Goal: Task Accomplishment & Management: Use online tool/utility

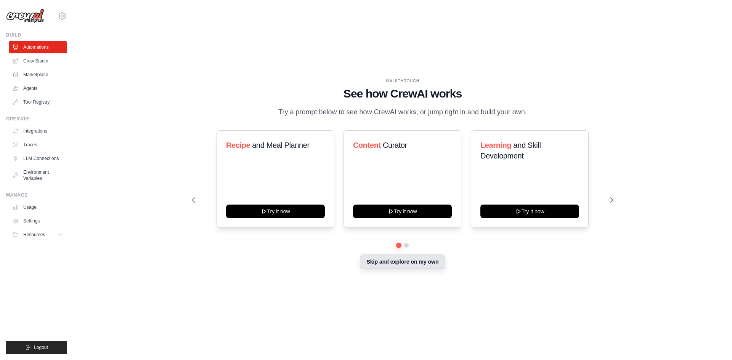
click at [409, 266] on button "Skip and explore on my own" at bounding box center [402, 262] width 85 height 14
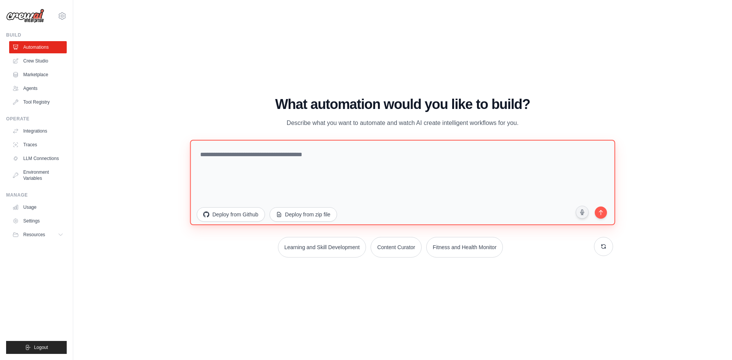
click at [271, 157] on textarea at bounding box center [402, 181] width 425 height 85
paste textarea "**********"
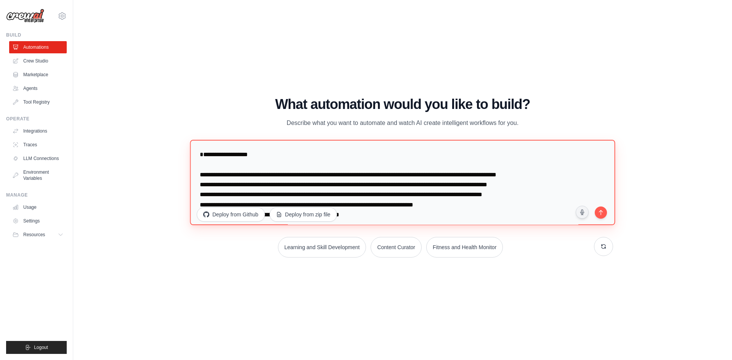
scroll to position [657, 0]
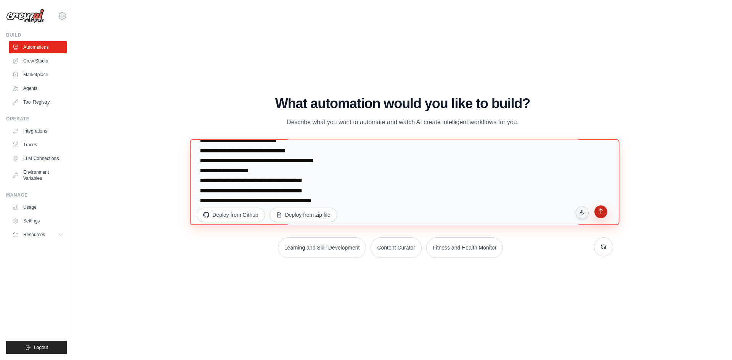
type textarea "**********"
click at [602, 214] on icon "submit" at bounding box center [601, 212] width 8 height 8
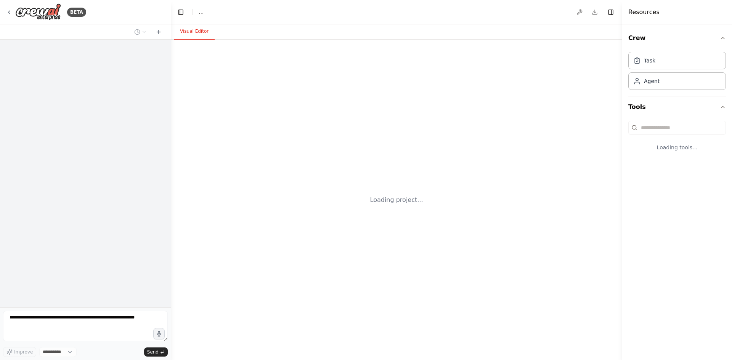
select select "****"
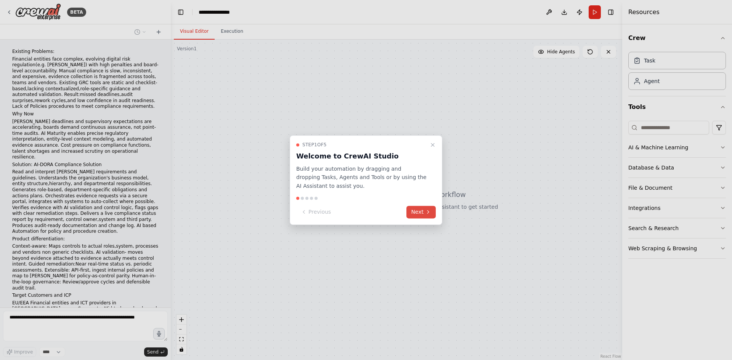
scroll to position [182, 0]
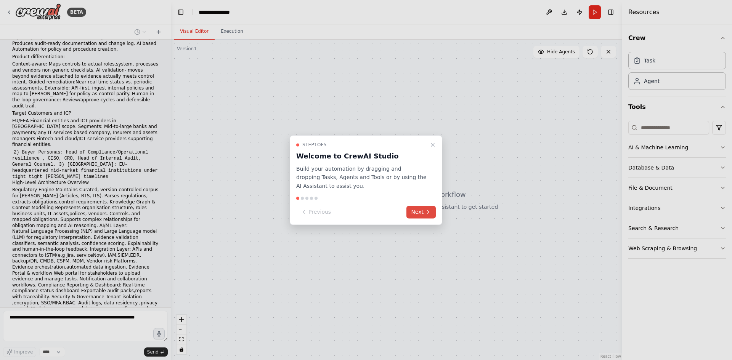
click at [422, 207] on button "Next" at bounding box center [420, 212] width 29 height 13
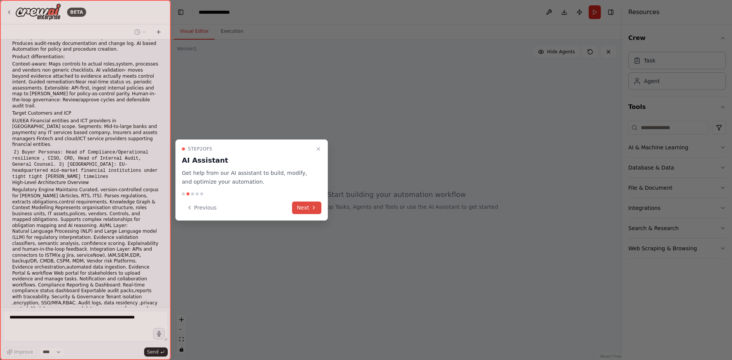
click at [309, 207] on button "Next" at bounding box center [306, 208] width 29 height 13
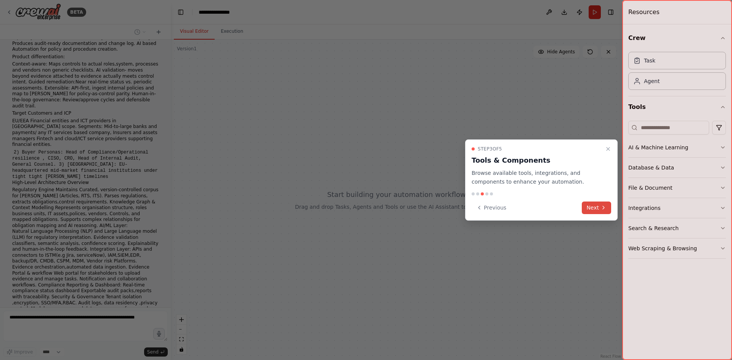
click at [591, 203] on button "Next" at bounding box center [596, 208] width 29 height 13
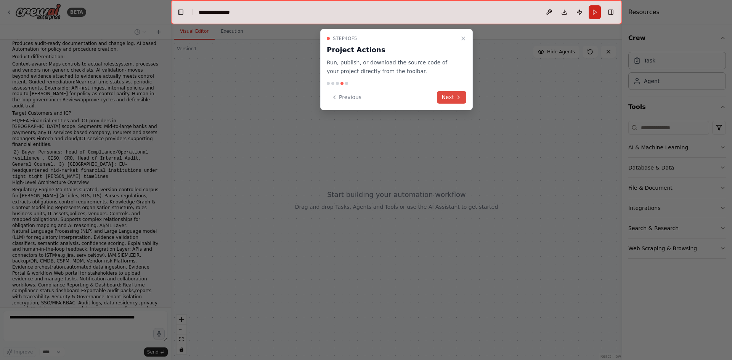
click at [453, 99] on button "Next" at bounding box center [451, 97] width 29 height 13
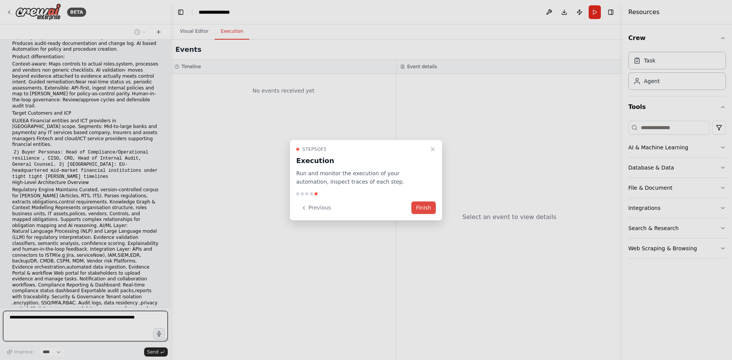
click at [428, 206] on button "Finish" at bounding box center [423, 208] width 24 height 13
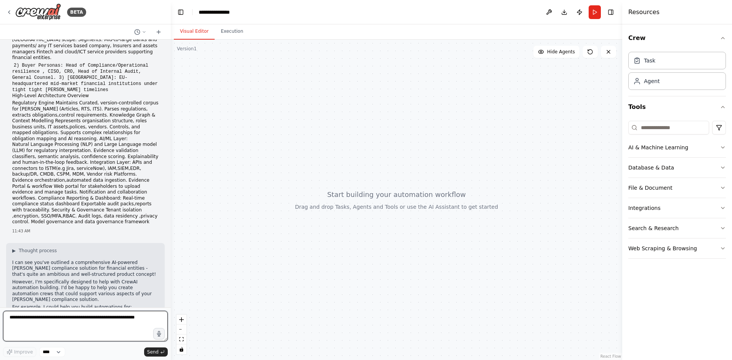
scroll to position [282, 0]
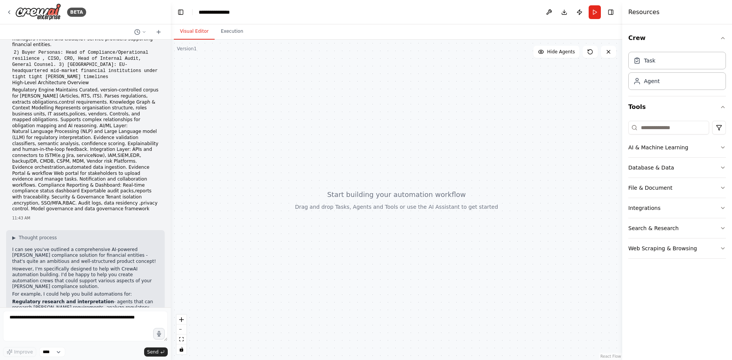
click at [364, 360] on html "BETA Existing Problems: Financial entities face complex, evolving digital risk …" at bounding box center [366, 180] width 732 height 360
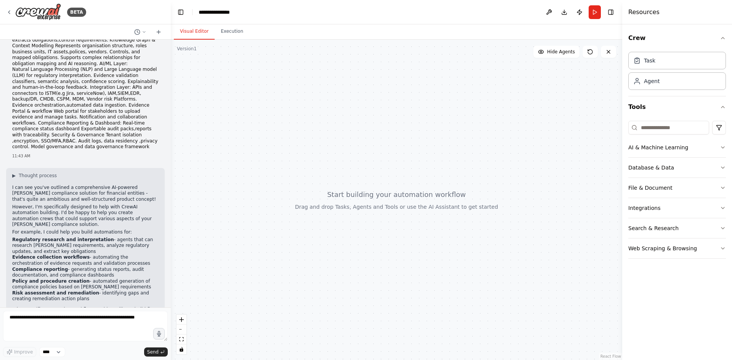
scroll to position [345, 0]
click at [69, 318] on textarea at bounding box center [85, 326] width 165 height 30
type textarea "**********"
click at [152, 354] on span "Send" at bounding box center [152, 352] width 11 height 6
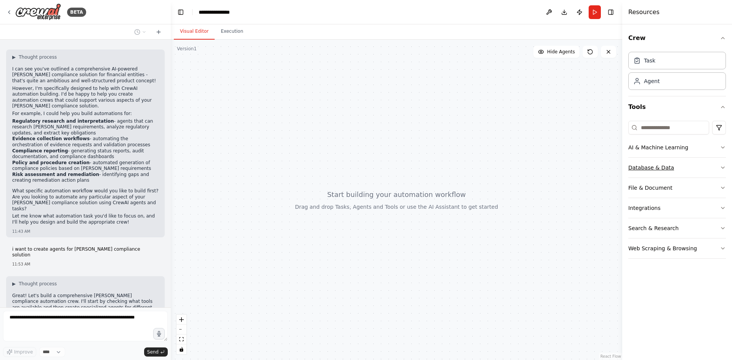
scroll to position [469, 0]
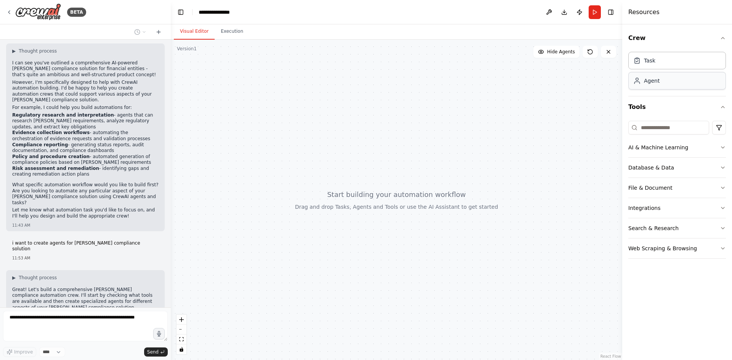
click at [652, 85] on div "Agent" at bounding box center [677, 81] width 98 height 18
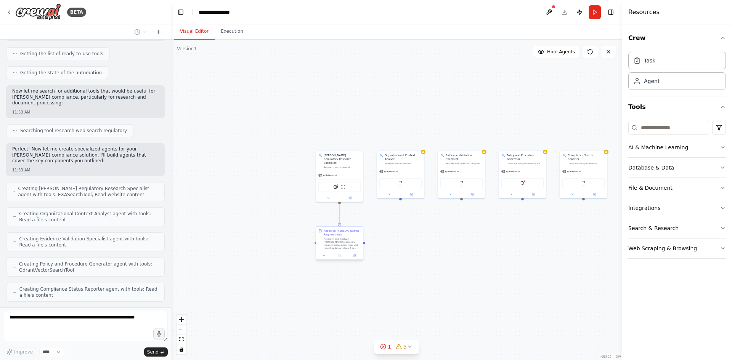
scroll to position [769, 0]
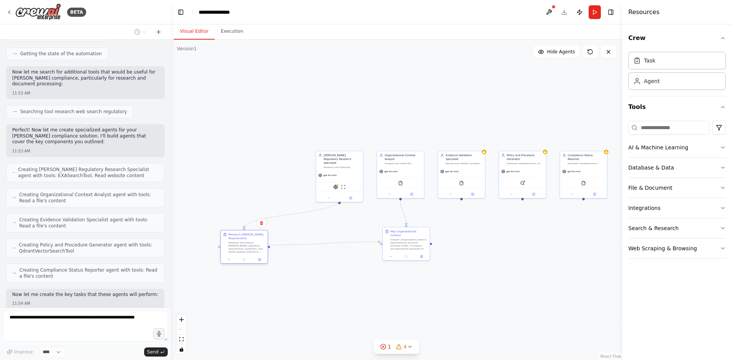
drag, startPoint x: 341, startPoint y: 246, endPoint x: 245, endPoint y: 249, distance: 96.5
click at [245, 249] on div "Research DORA Requirements Research and analyze DORA regulatory requirements, g…" at bounding box center [244, 243] width 47 height 25
drag, startPoint x: 334, startPoint y: 170, endPoint x: 235, endPoint y: 165, distance: 99.6
click at [235, 169] on span "gpt-4o-mini" at bounding box center [230, 170] width 13 height 3
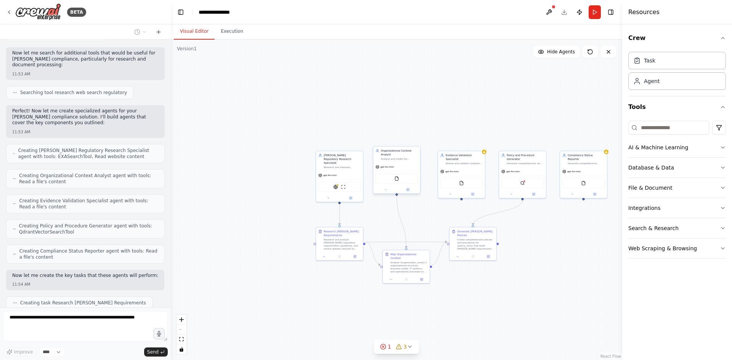
drag, startPoint x: 398, startPoint y: 170, endPoint x: 392, endPoint y: 167, distance: 6.8
click at [392, 167] on div "gpt-4o-mini" at bounding box center [396, 167] width 47 height 8
drag, startPoint x: 454, startPoint y: 175, endPoint x: 447, endPoint y: 174, distance: 7.6
click at [447, 178] on div "FileReadTool" at bounding box center [454, 183] width 42 height 10
drag, startPoint x: 514, startPoint y: 175, endPoint x: 505, endPoint y: 175, distance: 9.2
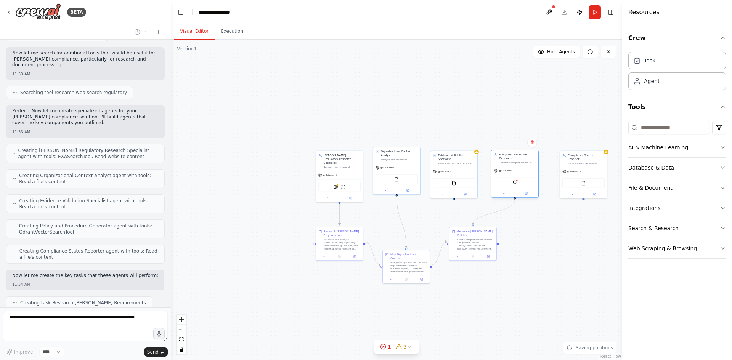
click at [505, 175] on div "gpt-4o-mini QdrantVectorSearchTool" at bounding box center [514, 182] width 47 height 31
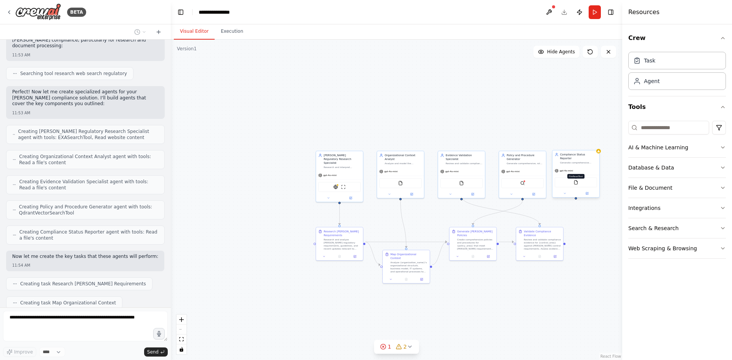
drag, startPoint x: 581, startPoint y: 178, endPoint x: 574, endPoint y: 179, distance: 7.0
click at [574, 180] on img at bounding box center [575, 182] width 5 height 5
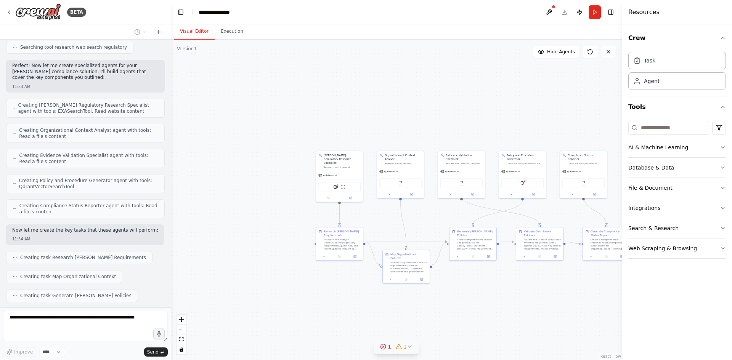
scroll to position [872, 0]
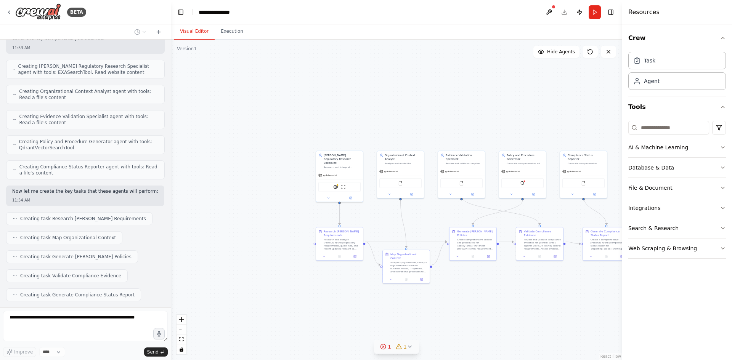
click at [408, 346] on icon at bounding box center [410, 347] width 6 height 6
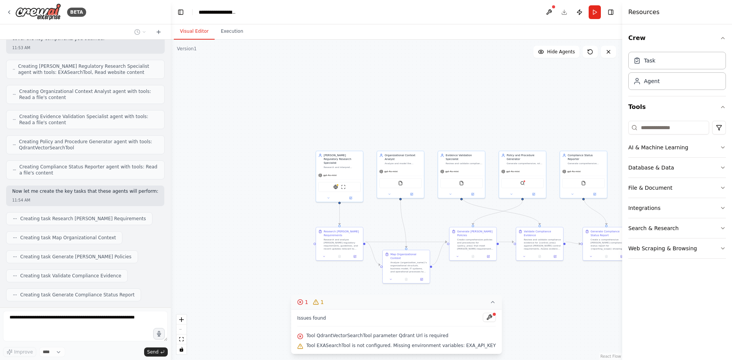
scroll to position [891, 0]
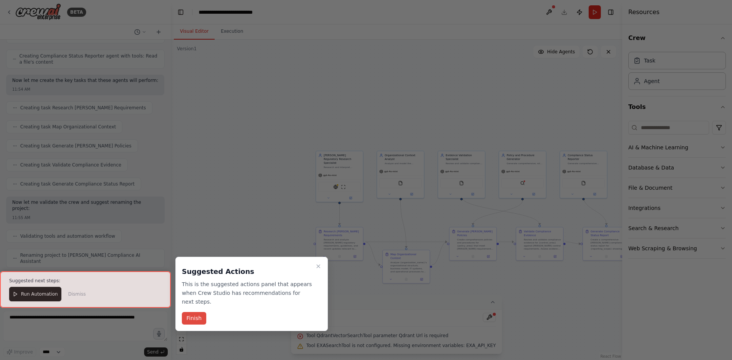
click at [194, 312] on button "Finish" at bounding box center [194, 318] width 24 height 13
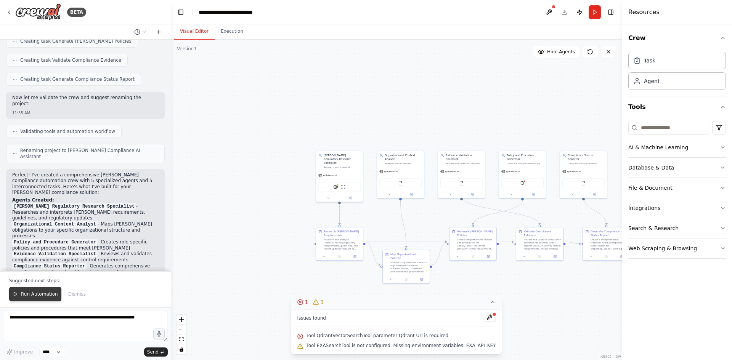
click at [34, 293] on span "Run Automation" at bounding box center [39, 294] width 37 height 6
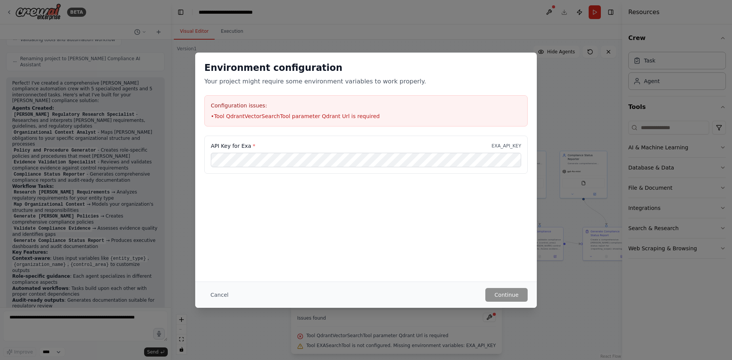
scroll to position [1186, 0]
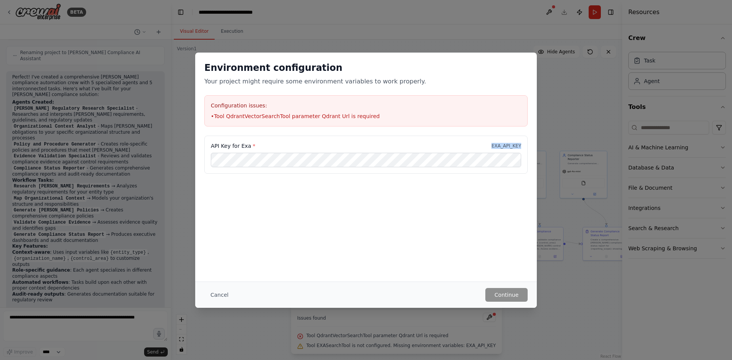
drag, startPoint x: 495, startPoint y: 145, endPoint x: 522, endPoint y: 145, distance: 26.7
click at [522, 145] on div "API Key for Exa * EXA_API_KEY" at bounding box center [365, 155] width 323 height 38
copy p "EXA_API_KEY"
click at [50, 323] on div "Environment configuration Your project might require some environment variables…" at bounding box center [366, 180] width 732 height 360
click at [213, 294] on button "Cancel" at bounding box center [219, 295] width 30 height 14
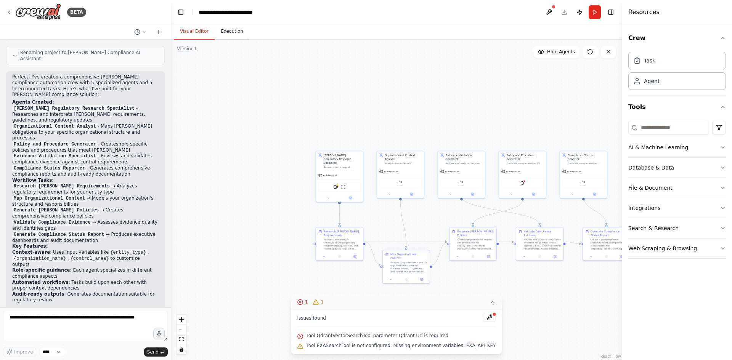
click at [230, 34] on button "Execution" at bounding box center [232, 32] width 35 height 16
click at [192, 29] on button "Visual Editor" at bounding box center [194, 32] width 41 height 16
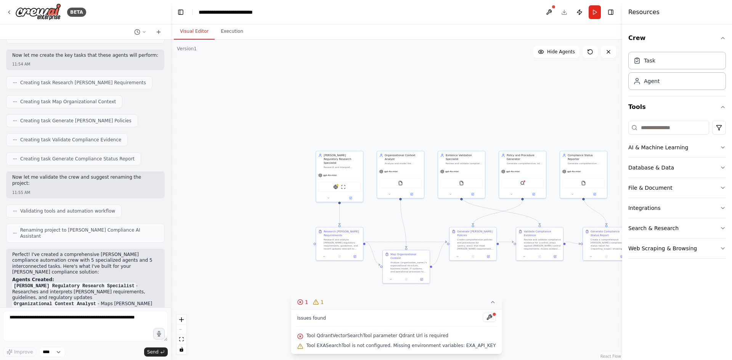
scroll to position [996, 0]
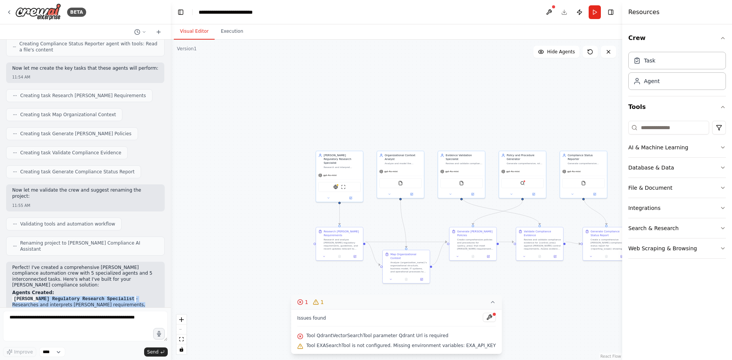
drag, startPoint x: 36, startPoint y: 216, endPoint x: 90, endPoint y: 218, distance: 53.8
click at [90, 296] on li "DORA Regulatory Research Specialist - Researches and interprets DORA requiremen…" at bounding box center [85, 305] width 146 height 18
click at [134, 314] on li "Organizational Context Analyst - Maps DORA obligations to your specific organiz…" at bounding box center [85, 323] width 146 height 18
drag, startPoint x: 42, startPoint y: 221, endPoint x: 147, endPoint y: 223, distance: 105.2
click at [147, 296] on li "DORA Regulatory Research Specialist - Researches and interprets DORA requiremen…" at bounding box center [85, 305] width 146 height 18
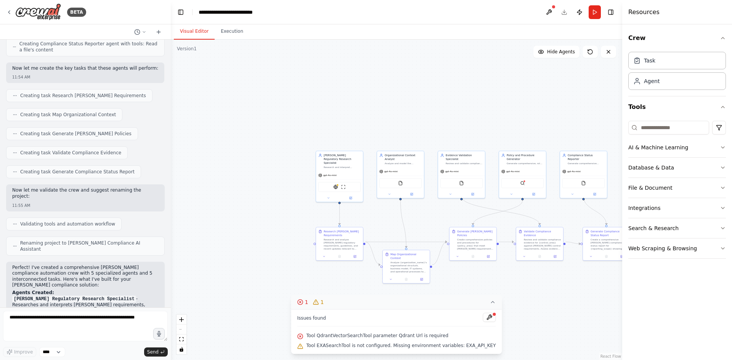
drag, startPoint x: 94, startPoint y: 228, endPoint x: 117, endPoint y: 234, distance: 24.6
click at [117, 314] on li "Organizational Context Analyst - Maps DORA obligations to your specific organiz…" at bounding box center [85, 323] width 146 height 18
drag, startPoint x: 42, startPoint y: 237, endPoint x: 110, endPoint y: 246, distance: 68.1
click at [110, 332] on li "Policy and Procedure Generator - Creates role-specific policies and procedures …" at bounding box center [85, 338] width 146 height 12
drag, startPoint x: 32, startPoint y: 253, endPoint x: 89, endPoint y: 253, distance: 56.8
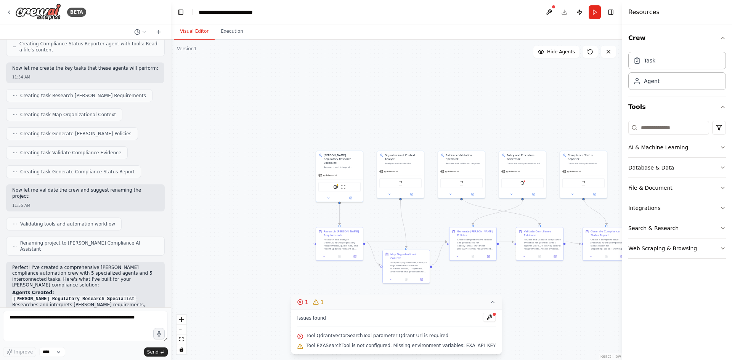
click at [89, 343] on code "Evidence Validation Specialist" at bounding box center [54, 346] width 85 height 7
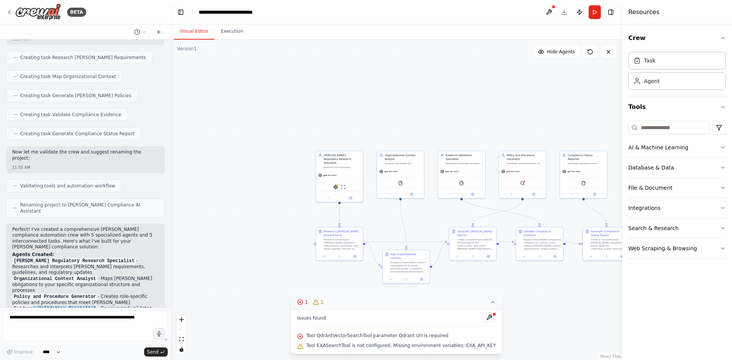
drag, startPoint x: 82, startPoint y: 226, endPoint x: 118, endPoint y: 234, distance: 36.4
click at [118, 234] on div "Perfect! I've created a comprehensive DORA compliance automation crew with 5 sp…" at bounding box center [85, 367] width 146 height 280
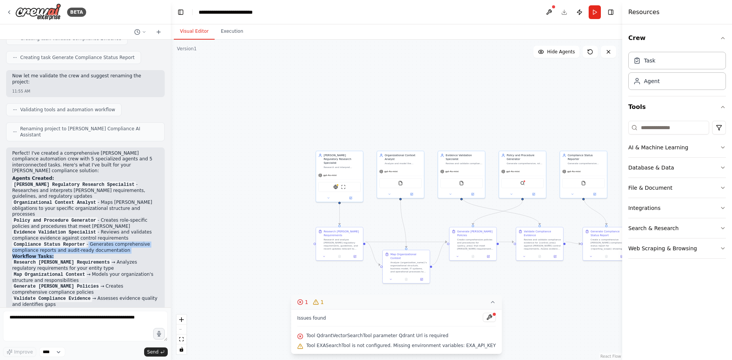
scroll to position [1186, 0]
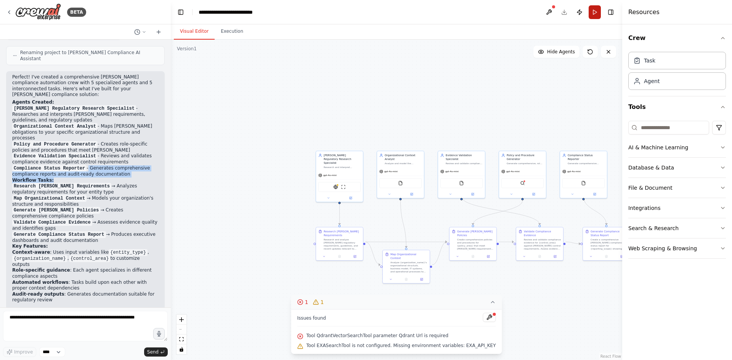
click at [593, 13] on button "Run" at bounding box center [594, 12] width 12 height 14
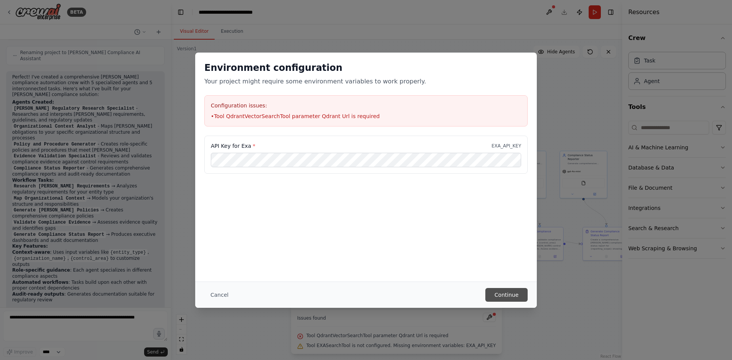
click at [496, 293] on button "Continue" at bounding box center [506, 295] width 42 height 14
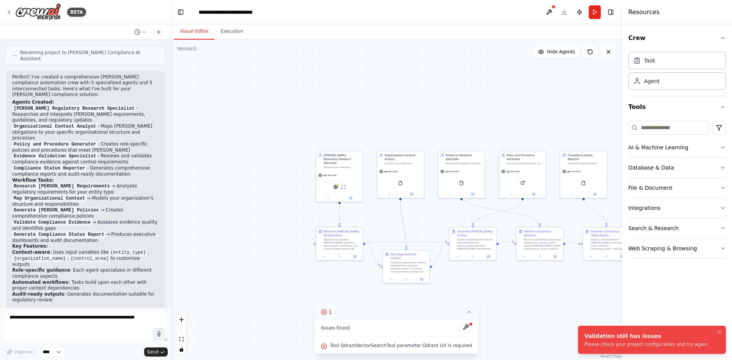
click at [679, 347] on div "Please check your project configuration and try again." at bounding box center [646, 344] width 124 height 6
click at [459, 327] on button at bounding box center [465, 327] width 13 height 9
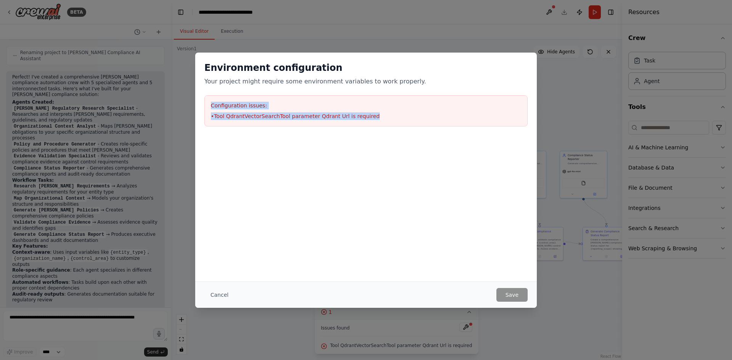
drag, startPoint x: 382, startPoint y: 118, endPoint x: 203, endPoint y: 105, distance: 180.0
click at [203, 105] on div "Environment configuration Your project might require some environment variables…" at bounding box center [365, 94] width 341 height 83
copy div "Configuration issues: • Tool QdrantVectorSearchTool parameter Qdrant Url is req…"
click at [39, 317] on div "Environment configuration Your project might require some environment variables…" at bounding box center [366, 180] width 732 height 360
click at [214, 292] on button "Cancel" at bounding box center [219, 295] width 30 height 14
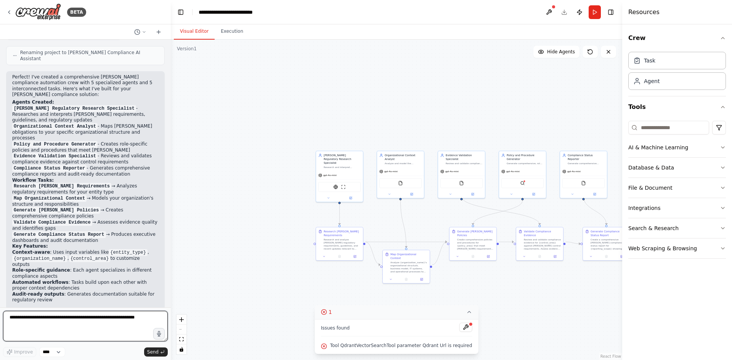
click at [43, 324] on textarea at bounding box center [85, 326] width 165 height 30
paste textarea "**********"
type textarea "**********"
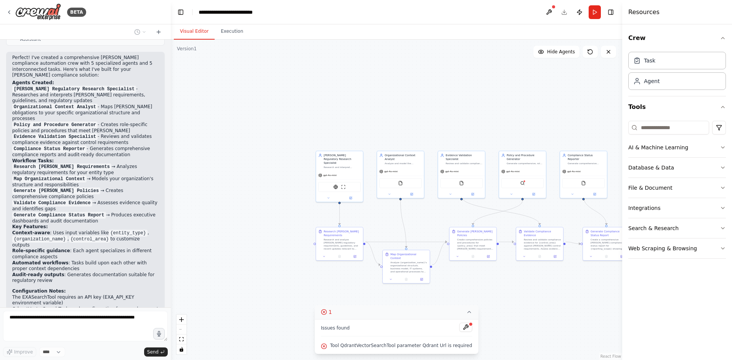
scroll to position [1239, 0]
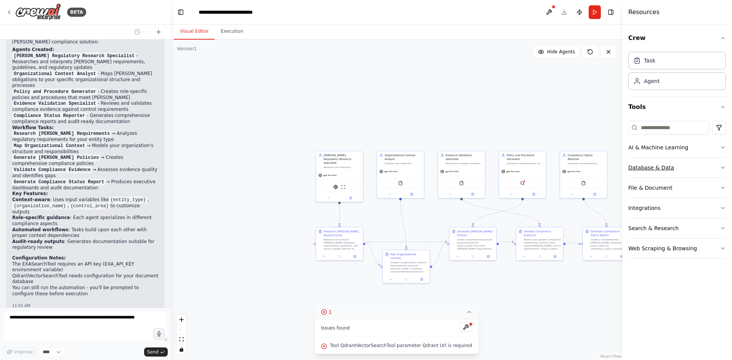
click at [685, 170] on button "Database & Data" at bounding box center [677, 168] width 98 height 20
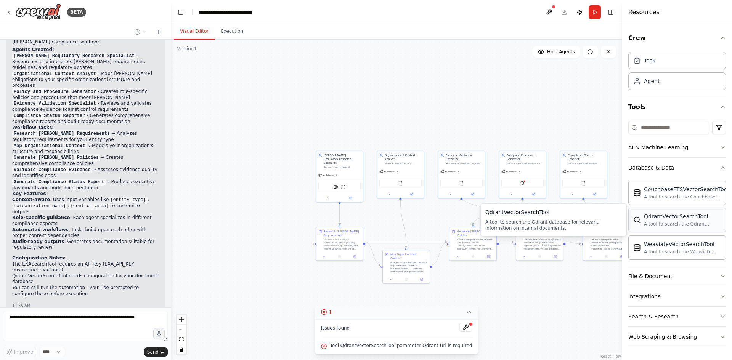
click at [652, 223] on div "A tool to search the Qdrant database for relevant information on internal docum…" at bounding box center [682, 224] width 77 height 6
click at [660, 222] on div "A tool to search the Qdrant database for relevant information on internal docum…" at bounding box center [682, 224] width 77 height 6
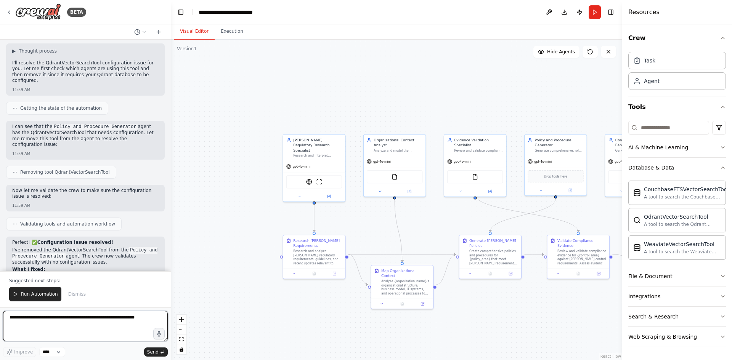
scroll to position [1553, 0]
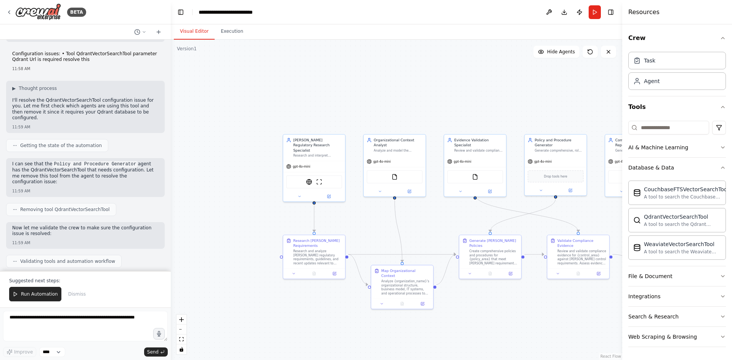
drag, startPoint x: 29, startPoint y: 180, endPoint x: 72, endPoint y: 183, distance: 43.2
click at [72, 285] on p "I've removed the QdrantVectorSearchTool from the Policy and Procedure Generator…" at bounding box center [85, 294] width 146 height 18
drag, startPoint x: 18, startPoint y: 193, endPoint x: 55, endPoint y: 200, distance: 37.6
click at [55, 310] on li "Removed the unconfigured QdrantVectorSearchTool that required a Qdrant database…" at bounding box center [85, 316] width 146 height 12
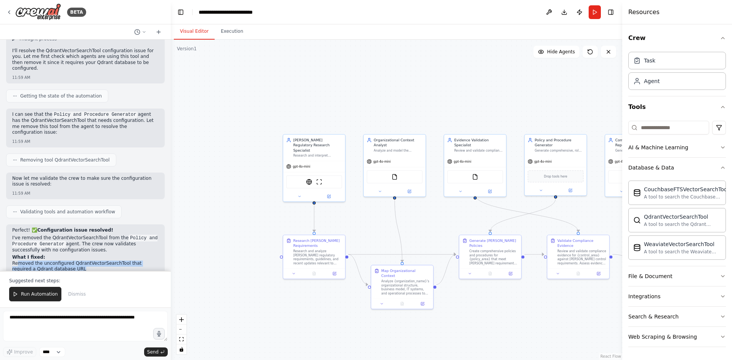
scroll to position [1630, 0]
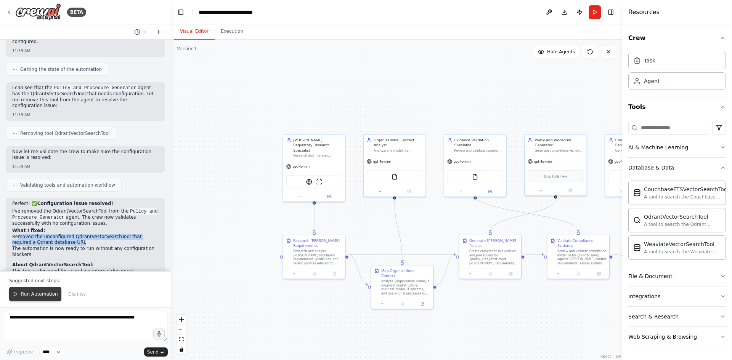
click at [42, 294] on span "Run Automation" at bounding box center [39, 294] width 37 height 6
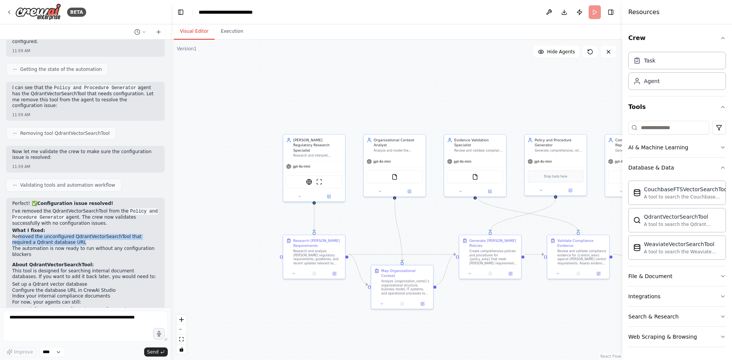
scroll to position [1593, 0]
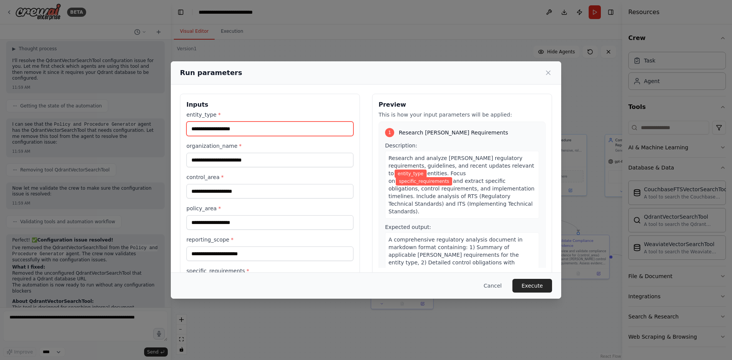
click at [263, 128] on input "entity_type *" at bounding box center [269, 129] width 167 height 14
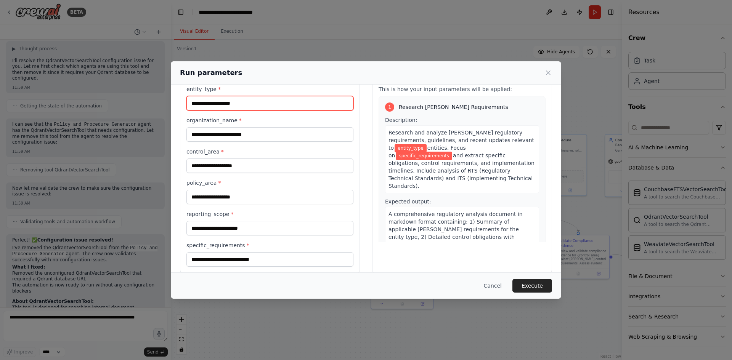
scroll to position [35, 0]
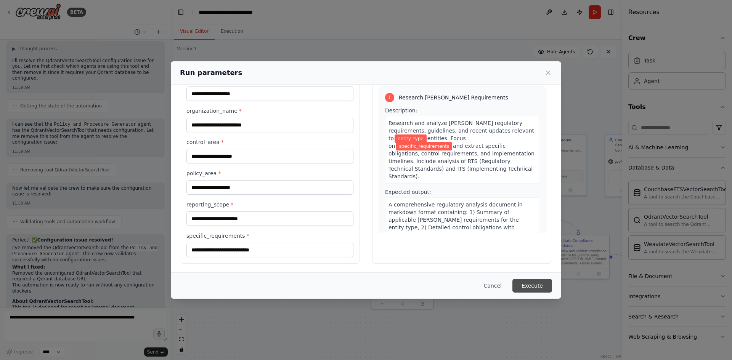
click at [529, 287] on button "Execute" at bounding box center [532, 286] width 40 height 14
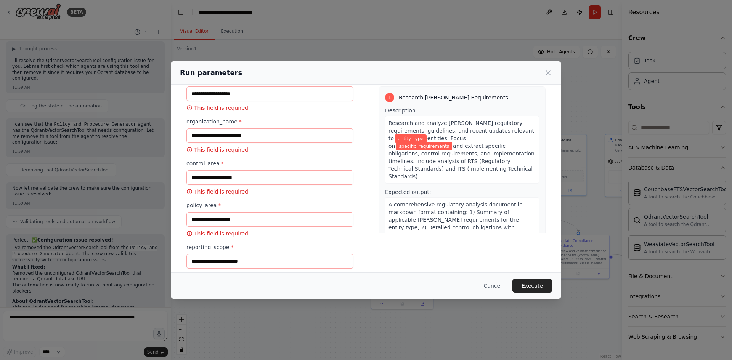
scroll to position [0, 0]
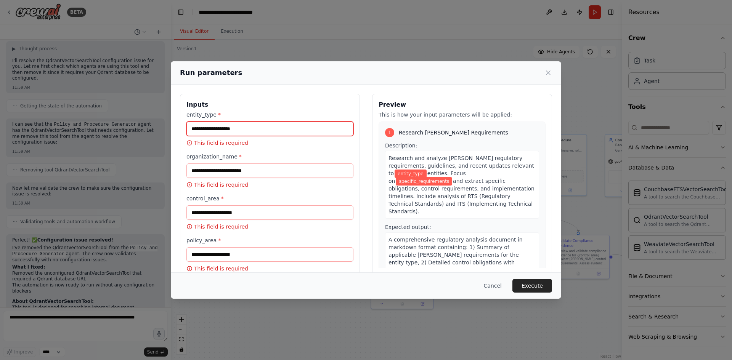
click at [220, 125] on input "entity_type *" at bounding box center [269, 129] width 167 height 14
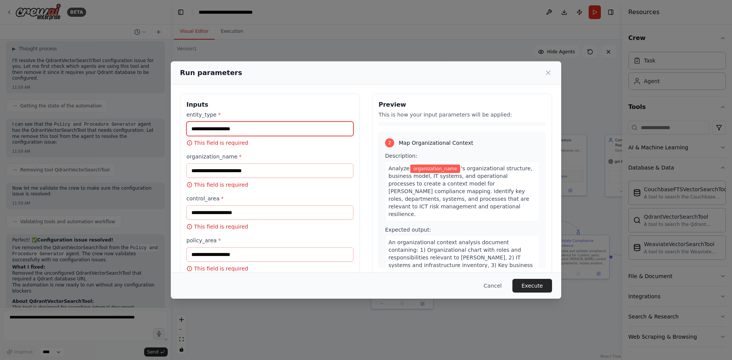
scroll to position [191, 0]
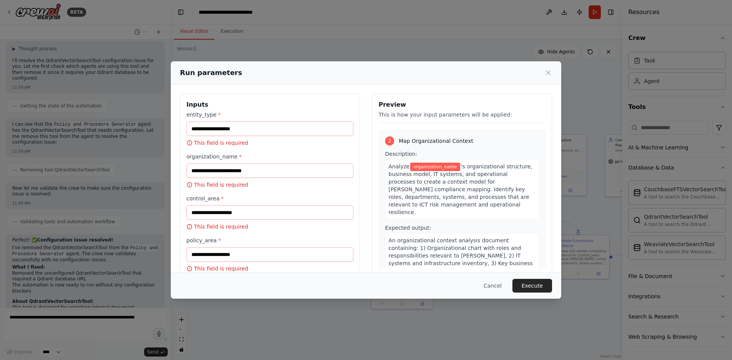
click at [429, 163] on span "organization_name" at bounding box center [435, 167] width 50 height 8
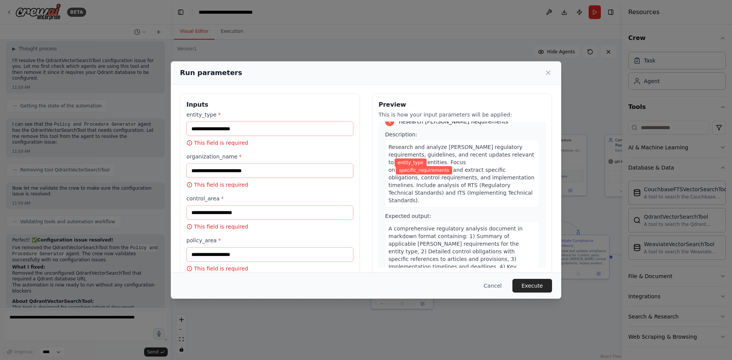
scroll to position [0, 0]
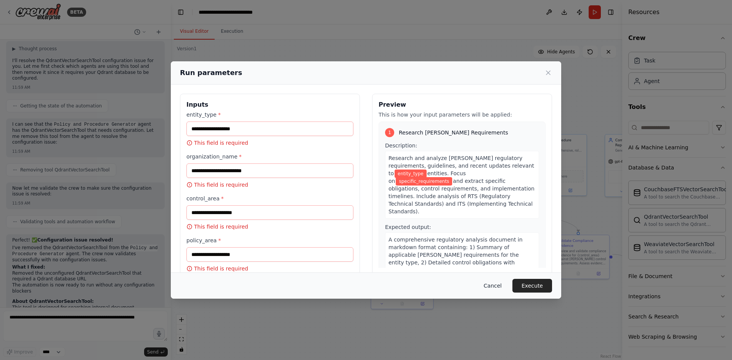
click at [492, 284] on button "Cancel" at bounding box center [493, 286] width 30 height 14
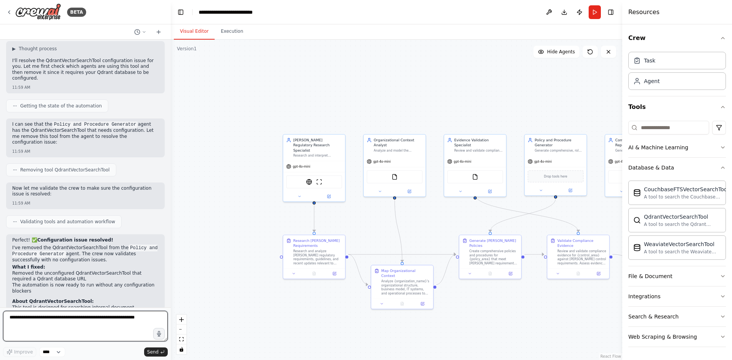
click at [48, 330] on textarea at bounding box center [85, 326] width 165 height 30
type textarea "**********"
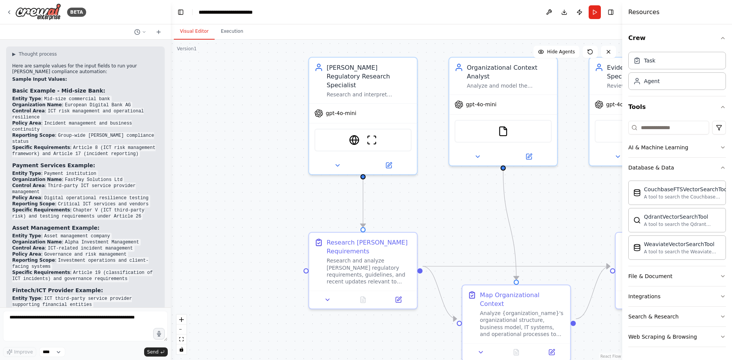
scroll to position [2067, 0]
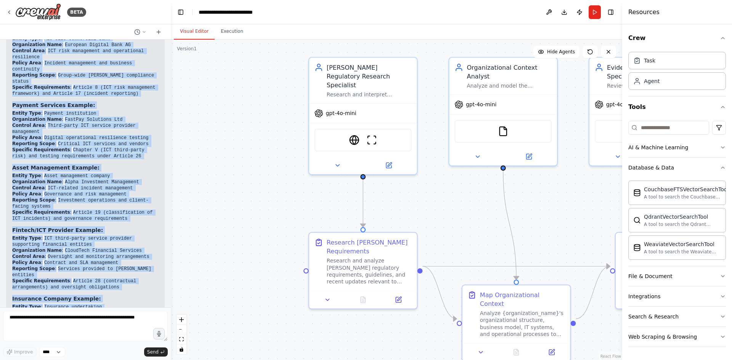
drag, startPoint x: 12, startPoint y: 133, endPoint x: 59, endPoint y: 265, distance: 139.7
click at [59, 265] on div "▶ Thought process Here are sample values for the input fields to run your DORA …" at bounding box center [85, 227] width 159 height 483
copy div "Basic Example - Mid-size Bank: Entity Type : Mid-size commercial bank Organizat…"
click at [596, 13] on button "Run" at bounding box center [594, 12] width 12 height 14
click at [261, 125] on div ".deletable-edge-delete-btn { width: 20px; height: 20px; border: 0px solid #ffff…" at bounding box center [396, 200] width 451 height 321
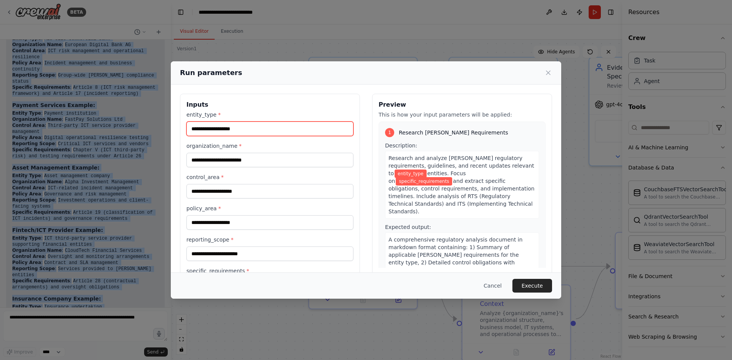
click at [201, 128] on input "entity_type *" at bounding box center [269, 129] width 167 height 14
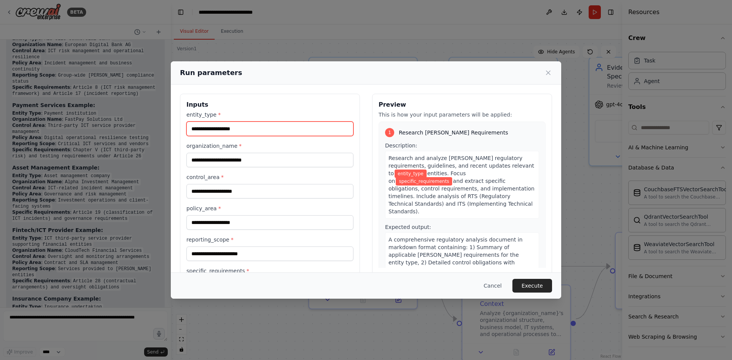
paste input "**********"
type input "**********"
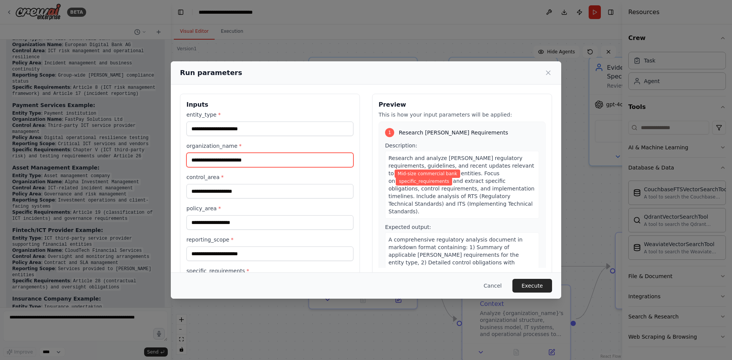
click at [211, 162] on input "organization_name *" at bounding box center [269, 160] width 167 height 14
paste input "**********"
type input "**********"
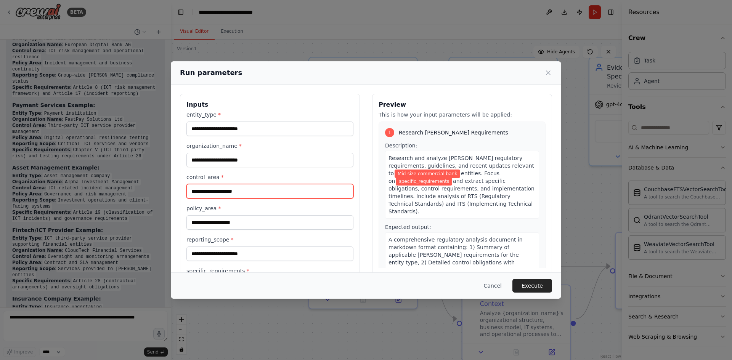
click at [223, 191] on input "control_area *" at bounding box center [269, 191] width 167 height 14
paste input "**********"
type input "**********"
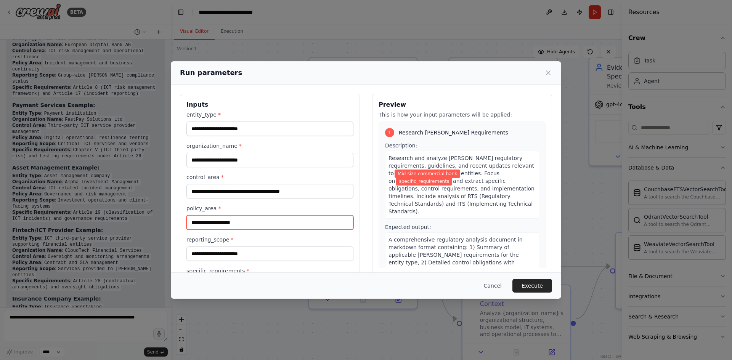
click at [228, 221] on input "policy_area *" at bounding box center [269, 222] width 167 height 14
paste input "**********"
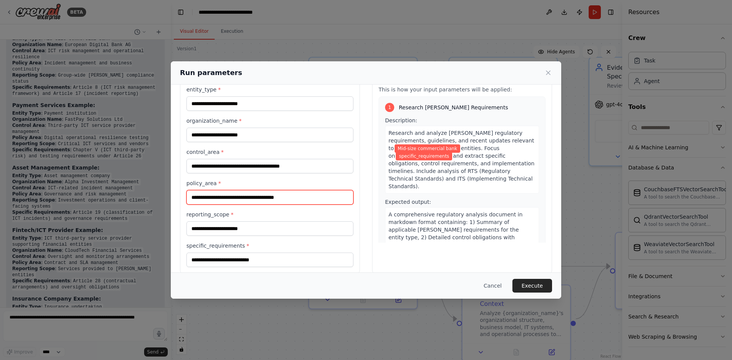
scroll to position [35, 0]
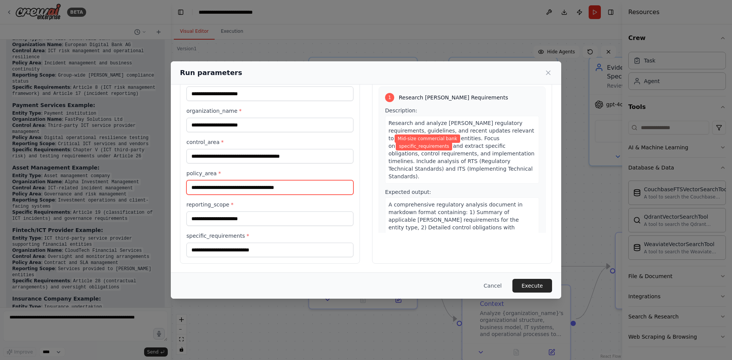
type input "**********"
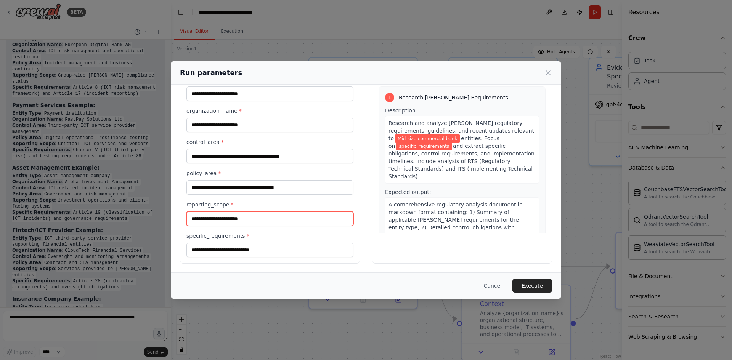
click at [239, 222] on input "reporting_scope *" at bounding box center [269, 219] width 167 height 14
paste input "**********"
type input "**********"
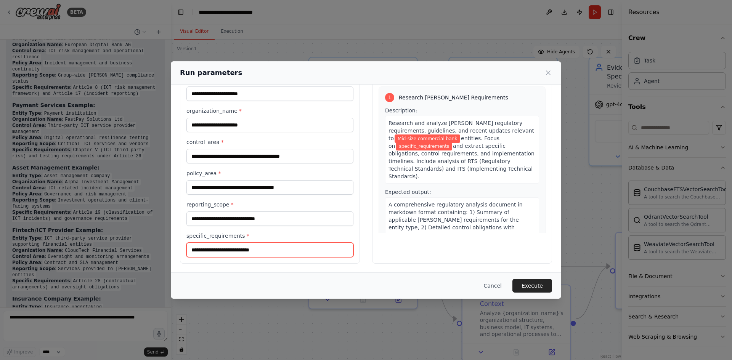
click at [226, 251] on input "specific_requirements *" at bounding box center [269, 250] width 167 height 14
paste input "**********"
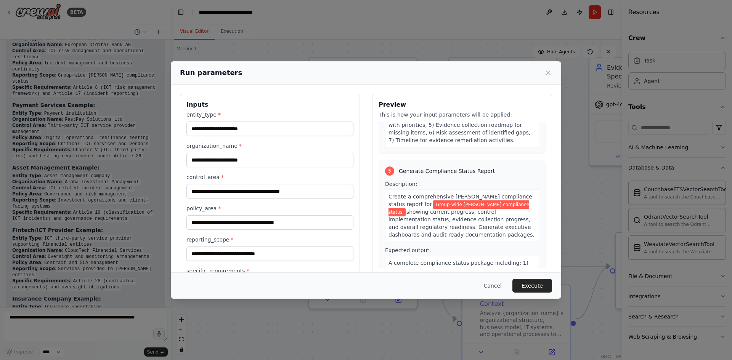
scroll to position [751, 0]
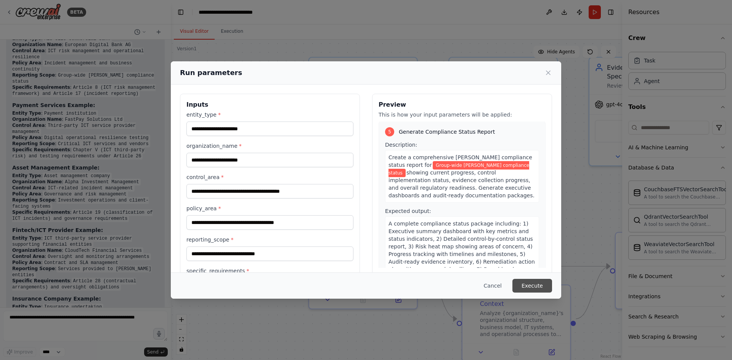
type input "**********"
click at [526, 285] on button "Execute" at bounding box center [532, 286] width 40 height 14
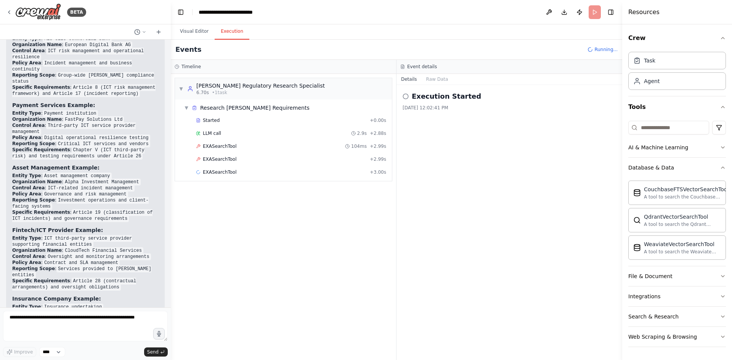
click at [236, 32] on button "Execution" at bounding box center [232, 32] width 35 height 16
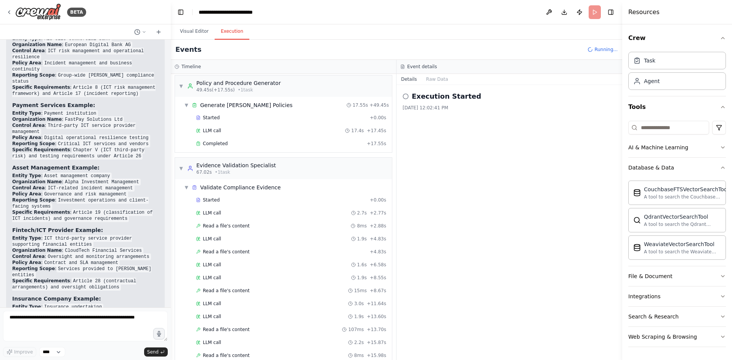
scroll to position [504, 0]
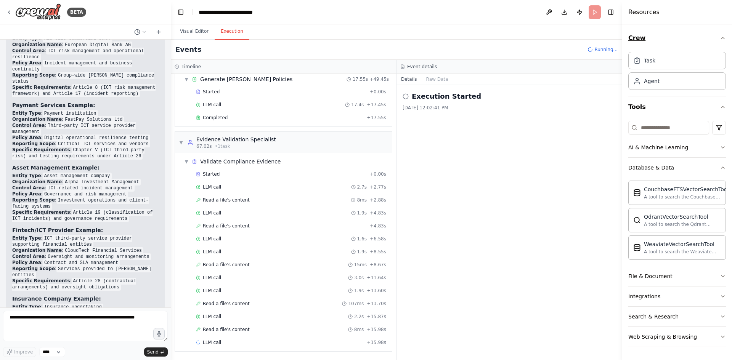
click at [725, 36] on icon "button" at bounding box center [723, 38] width 6 height 6
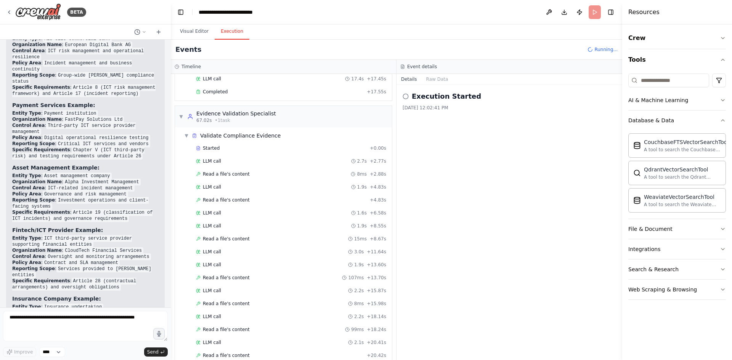
scroll to position [556, 0]
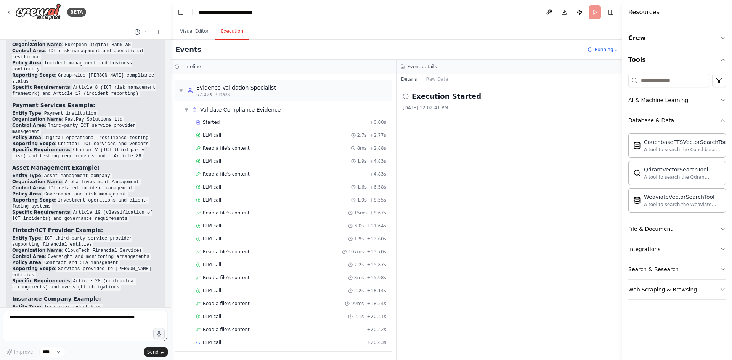
click at [721, 122] on icon "button" at bounding box center [723, 120] width 6 height 6
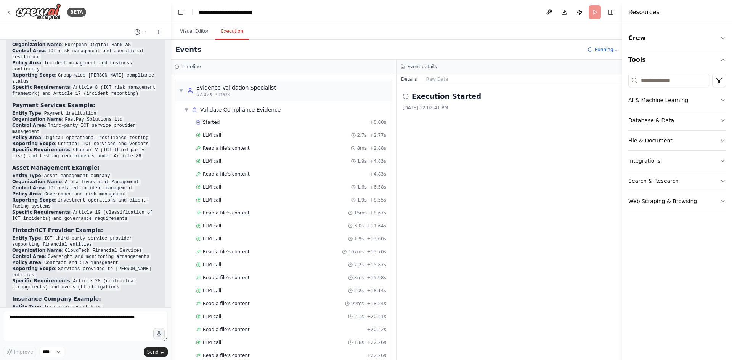
scroll to position [582, 0]
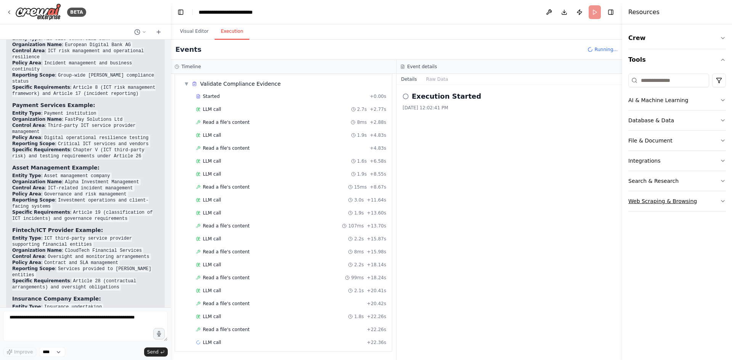
click at [725, 202] on icon "button" at bounding box center [723, 201] width 6 height 6
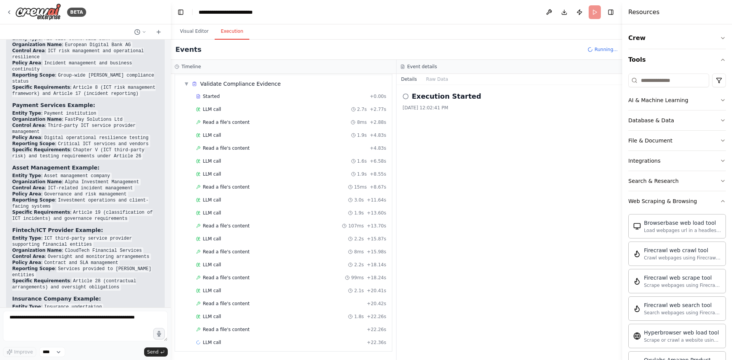
click at [721, 202] on div "Crew Tools AI & Machine Learning Database & Data File & Document Integrations S…" at bounding box center [677, 192] width 110 height 336
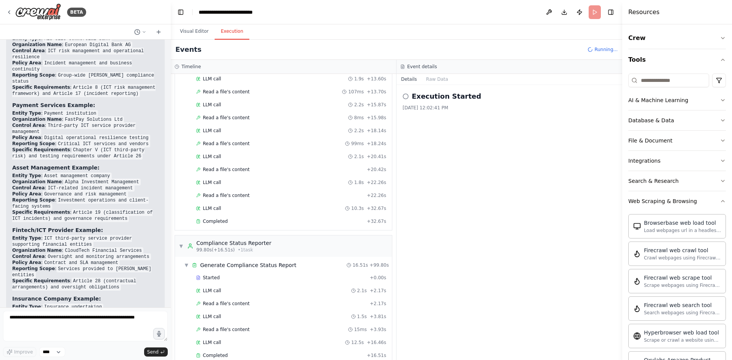
scroll to position [729, 0]
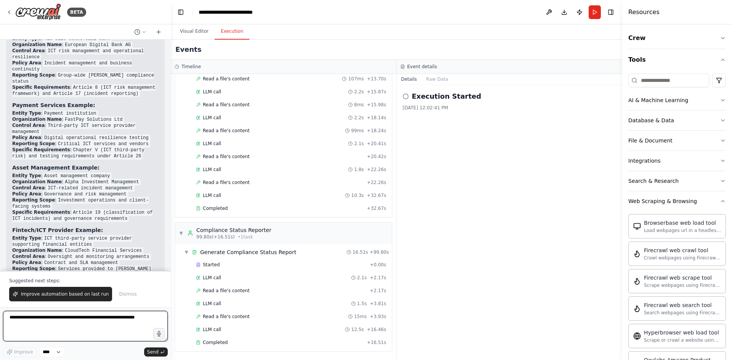
click at [70, 320] on textarea at bounding box center [85, 326] width 165 height 30
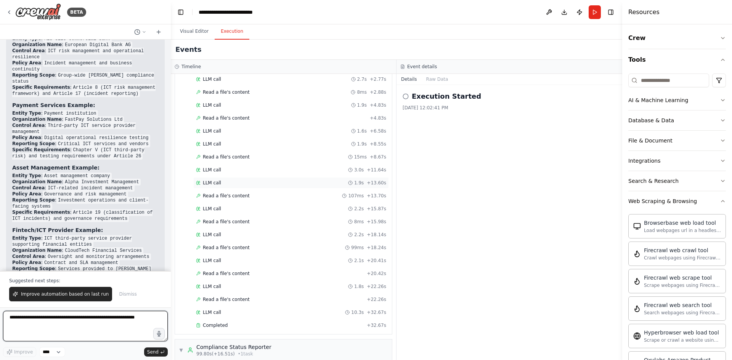
scroll to position [615, 0]
click at [42, 323] on textarea at bounding box center [85, 326] width 165 height 30
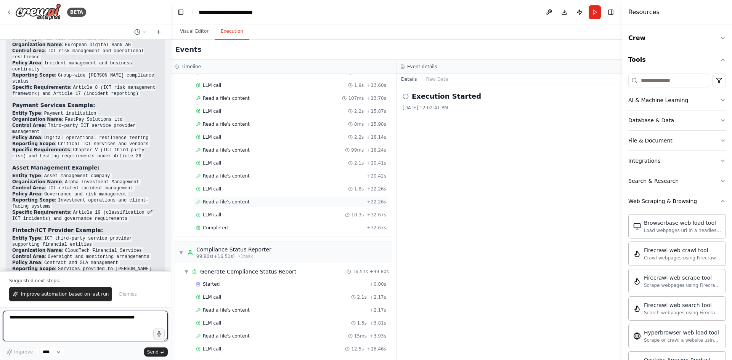
scroll to position [729, 0]
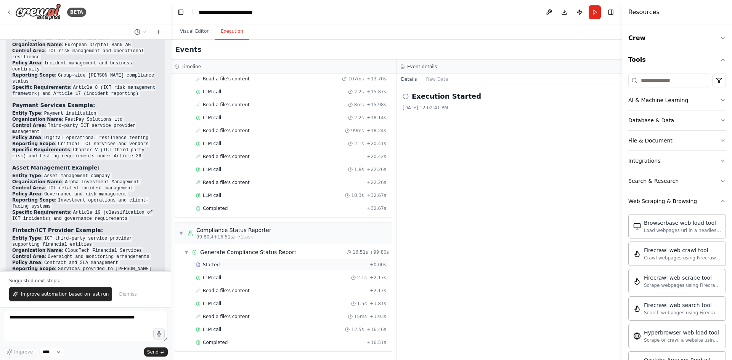
click at [211, 264] on span "Started" at bounding box center [211, 265] width 17 height 6
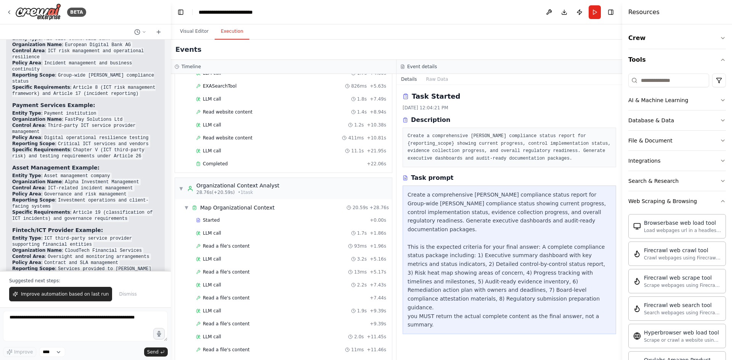
scroll to position [0, 0]
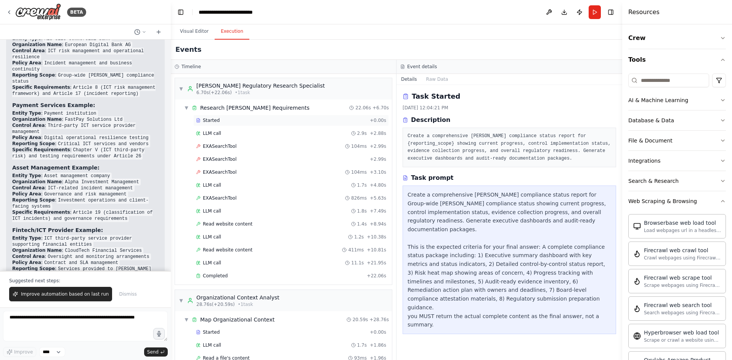
click at [205, 119] on span "Started" at bounding box center [211, 120] width 17 height 6
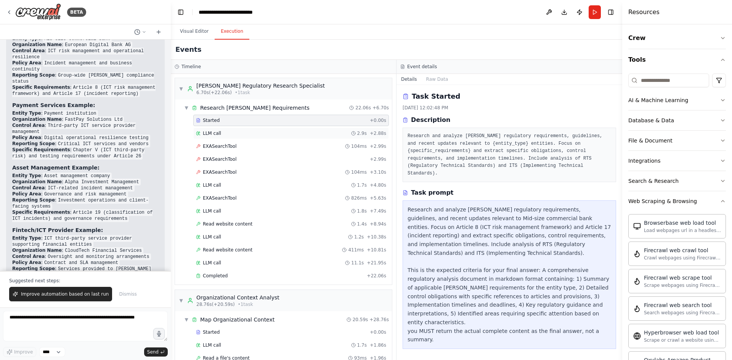
click at [220, 133] on div "LLM call 2.9s + 2.88s" at bounding box center [291, 133] width 190 height 6
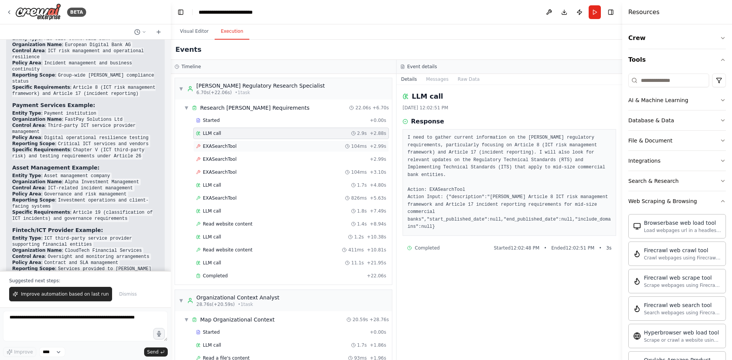
click at [224, 147] on span "EXASearchTool" at bounding box center [220, 146] width 34 height 6
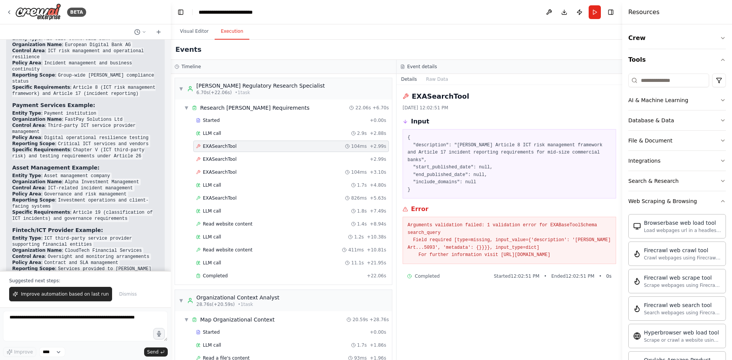
click at [496, 102] on div "EXASearchTool 9/16/2025, 12:02:51 PM" at bounding box center [508, 101] width 213 height 20
click at [203, 31] on button "Visual Editor" at bounding box center [194, 32] width 41 height 16
click at [225, 31] on button "Execution" at bounding box center [232, 32] width 35 height 16
click at [201, 32] on button "Visual Editor" at bounding box center [194, 32] width 41 height 16
click at [234, 35] on button "Execution" at bounding box center [232, 32] width 35 height 16
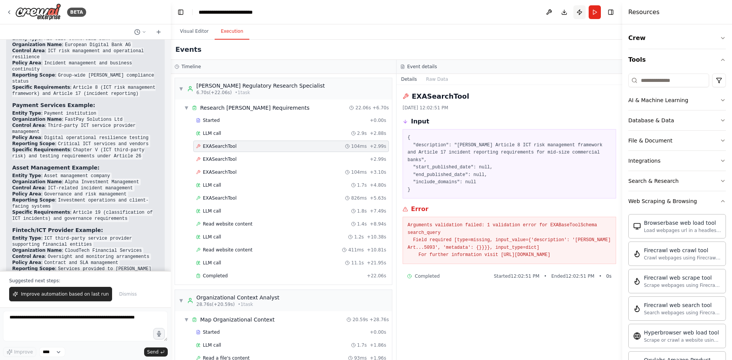
click at [580, 12] on button "Publish" at bounding box center [579, 12] width 12 height 14
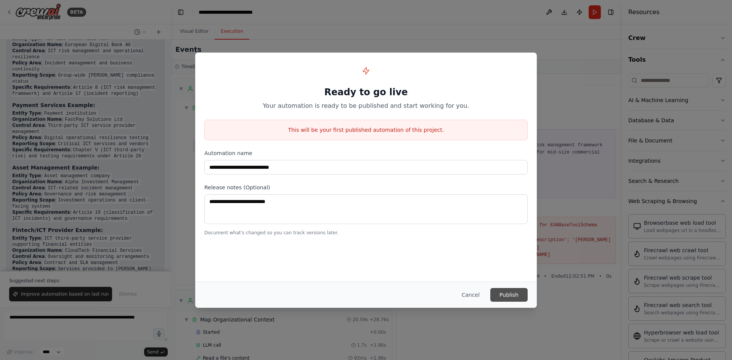
click at [502, 293] on button "Publish" at bounding box center [508, 295] width 37 height 14
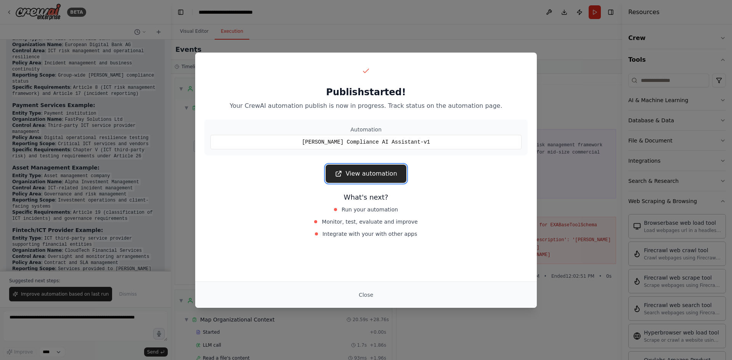
click at [360, 175] on link "View automation" at bounding box center [365, 174] width 80 height 18
click at [364, 301] on button "Close" at bounding box center [366, 295] width 27 height 14
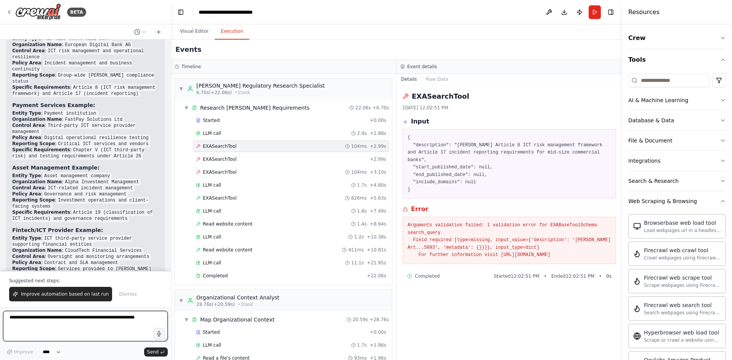
click at [83, 324] on textarea at bounding box center [85, 326] width 165 height 30
type textarea "**********"
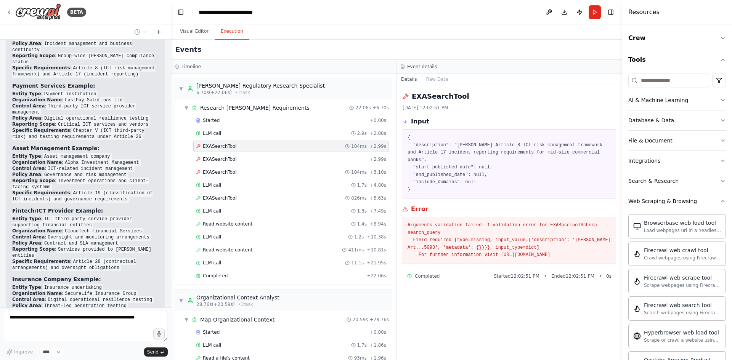
scroll to position [2114, 0]
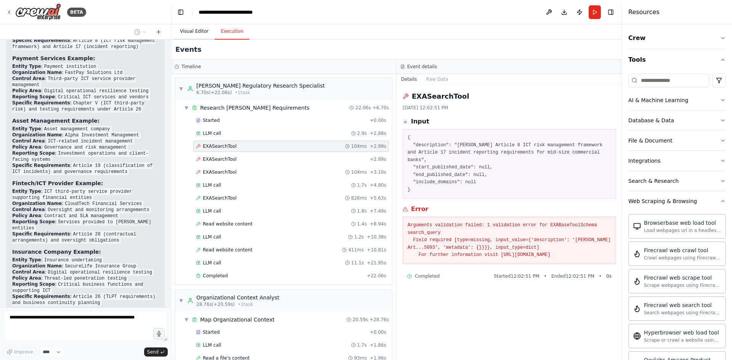
click at [187, 32] on button "Visual Editor" at bounding box center [194, 32] width 41 height 16
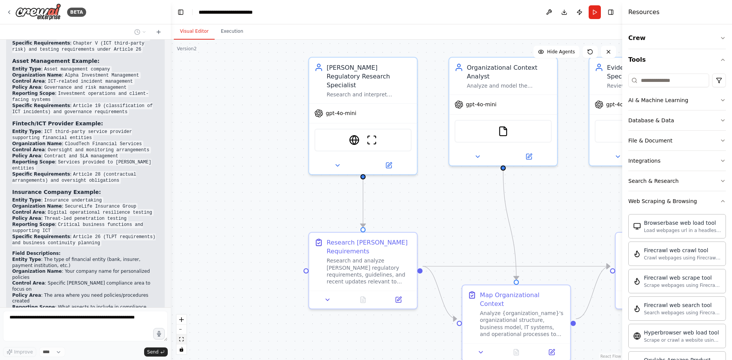
scroll to position [2179, 0]
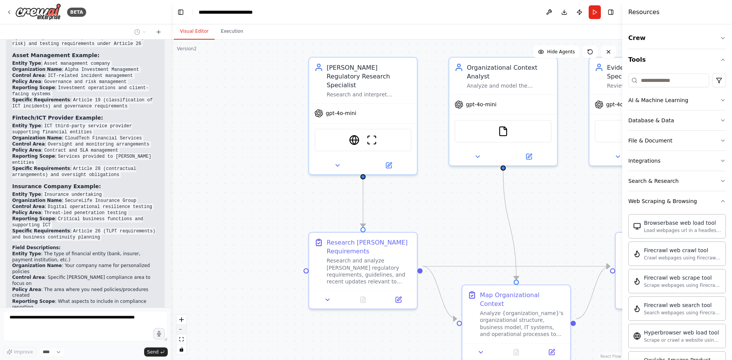
click at [182, 330] on icon "zoom out" at bounding box center [181, 329] width 5 height 1
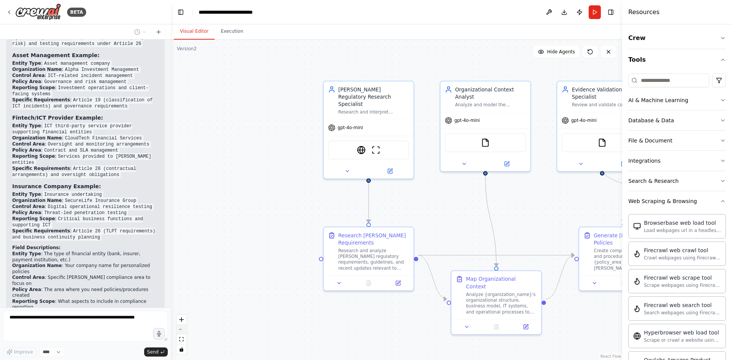
click at [182, 329] on icon "zoom out" at bounding box center [181, 329] width 5 height 1
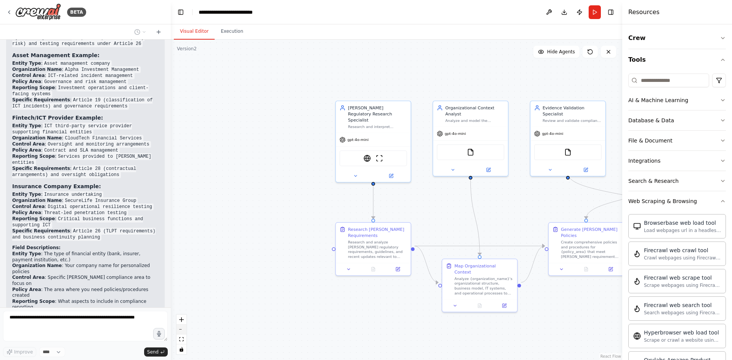
click at [182, 329] on icon "zoom out" at bounding box center [181, 329] width 5 height 1
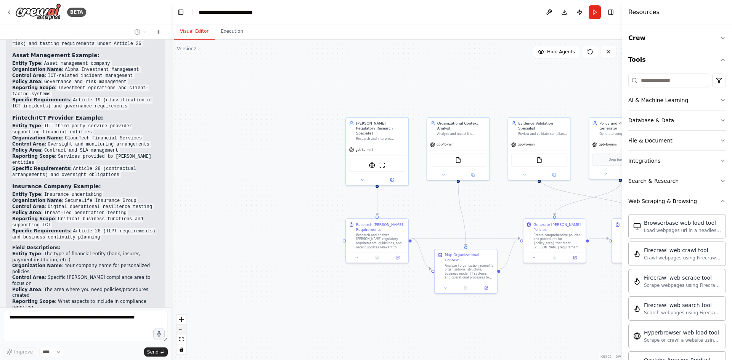
click at [182, 329] on icon "zoom out" at bounding box center [181, 329] width 5 height 1
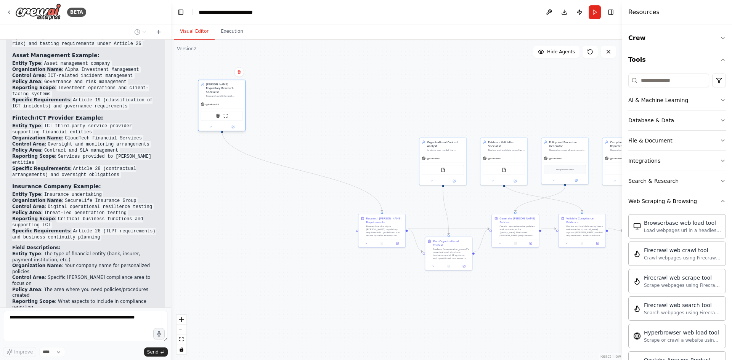
drag, startPoint x: 375, startPoint y: 160, endPoint x: 215, endPoint y: 101, distance: 170.0
click at [215, 101] on div "gpt-4o-mini" at bounding box center [221, 104] width 47 height 8
drag, startPoint x: 372, startPoint y: 234, endPoint x: 196, endPoint y: 188, distance: 181.4
click at [196, 188] on div "Research DORA Requirements Research and analyze DORA regulatory requirements, g…" at bounding box center [206, 180] width 47 height 25
drag, startPoint x: 427, startPoint y: 164, endPoint x: 265, endPoint y: 96, distance: 175.8
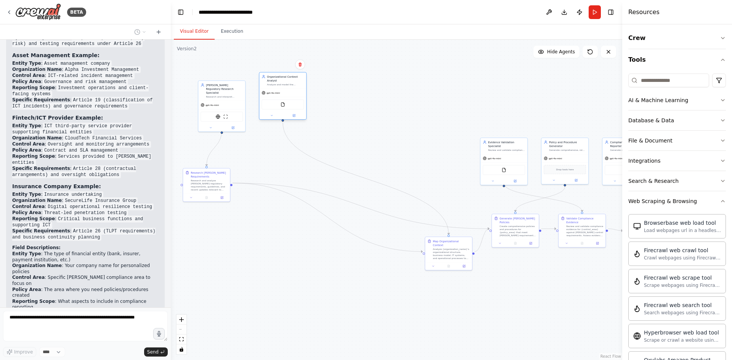
click at [265, 96] on div "gpt-4o-mini FileReadTool" at bounding box center [282, 103] width 47 height 31
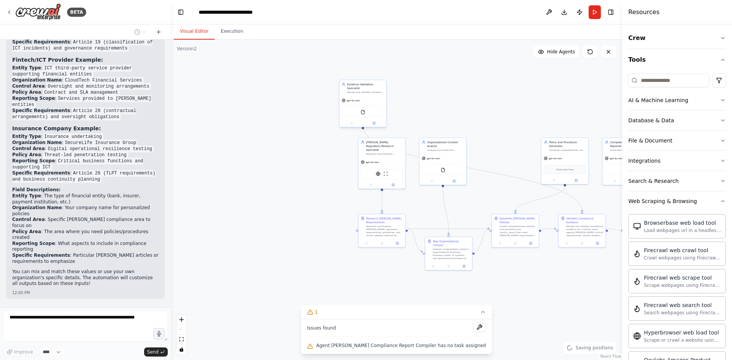
scroll to position [2243, 0]
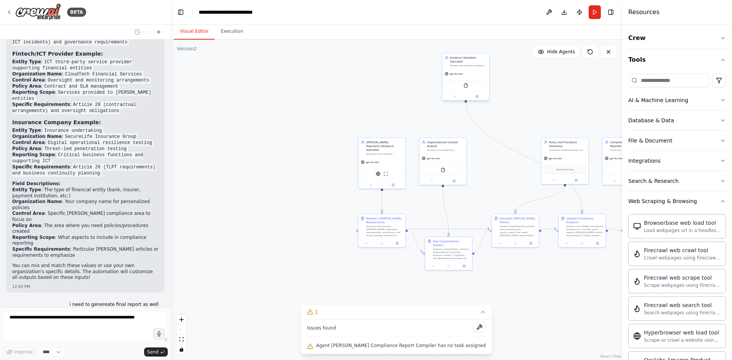
drag, startPoint x: 498, startPoint y: 160, endPoint x: 458, endPoint y: 77, distance: 92.4
click at [458, 78] on div "FileReadTool" at bounding box center [465, 85] width 47 height 15
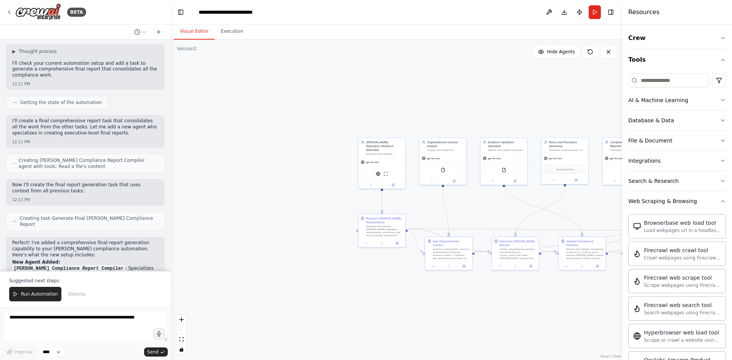
scroll to position [2528, 0]
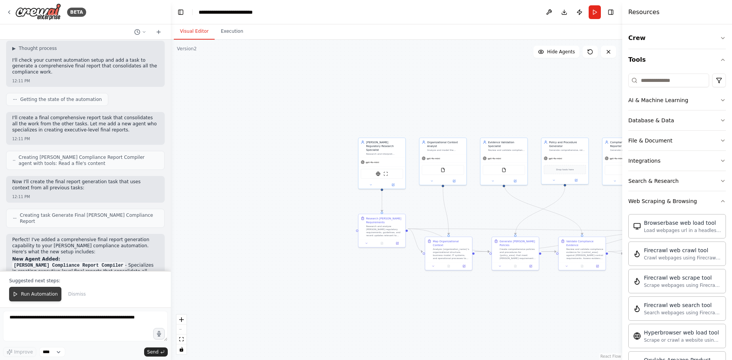
click at [43, 296] on span "Run Automation" at bounding box center [39, 294] width 37 height 6
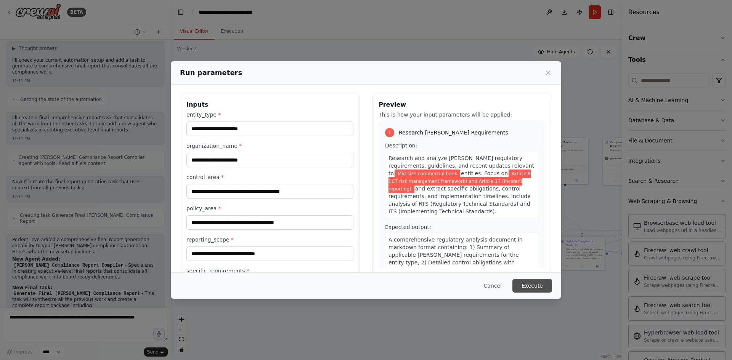
click at [536, 287] on button "Execute" at bounding box center [532, 286] width 40 height 14
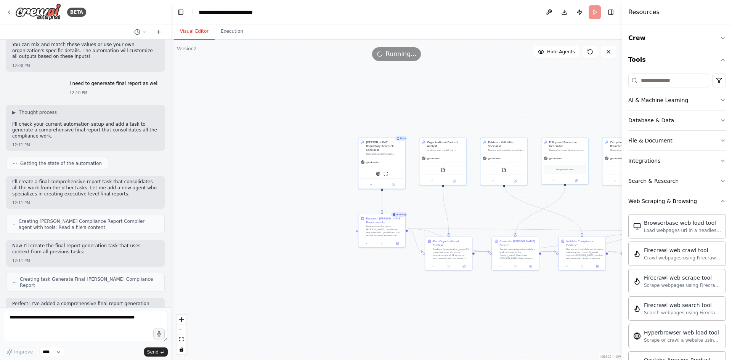
scroll to position [2452, 0]
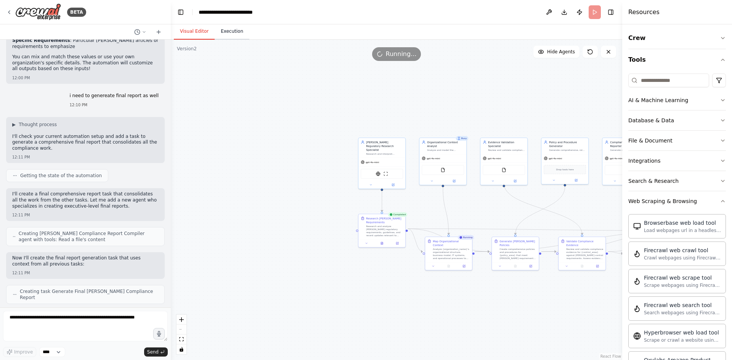
click at [232, 31] on button "Execution" at bounding box center [232, 32] width 35 height 16
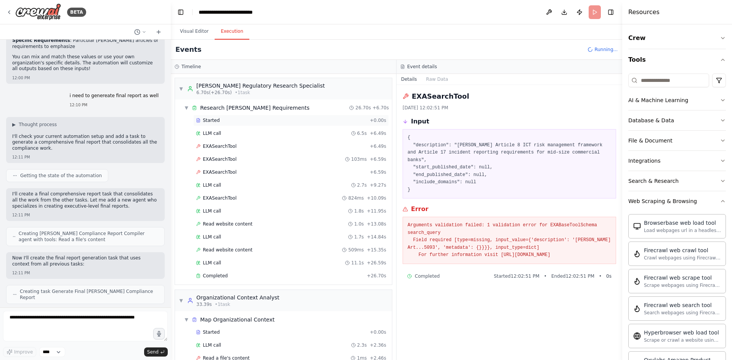
click at [208, 122] on span "Started" at bounding box center [211, 120] width 17 height 6
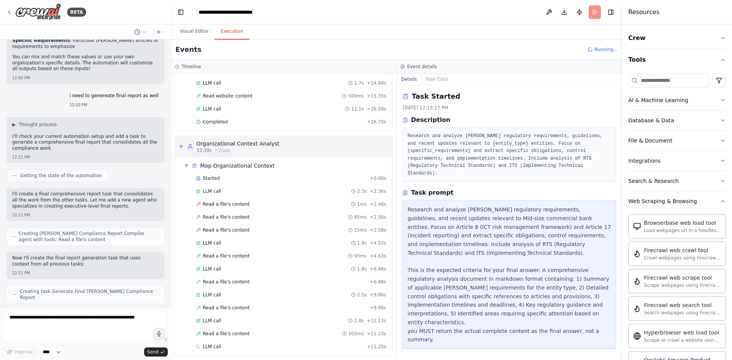
scroll to position [158, 0]
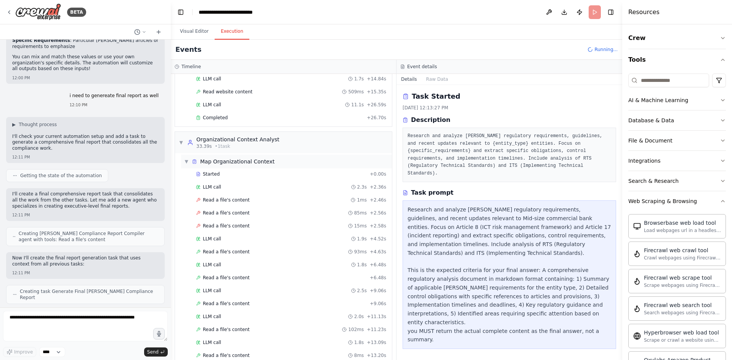
click at [220, 160] on div "Map Organizational Context" at bounding box center [237, 162] width 74 height 8
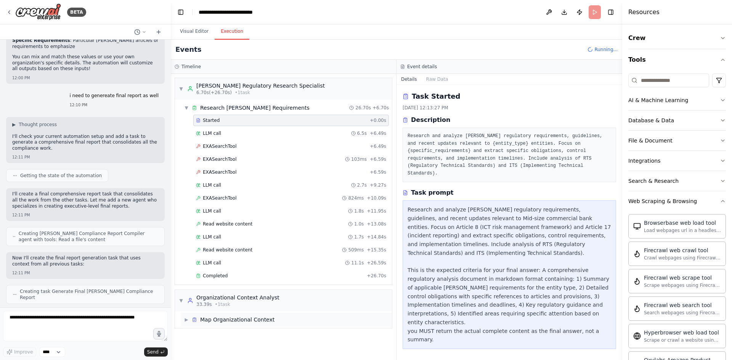
click at [217, 320] on div "Map Organizational Context" at bounding box center [237, 320] width 74 height 8
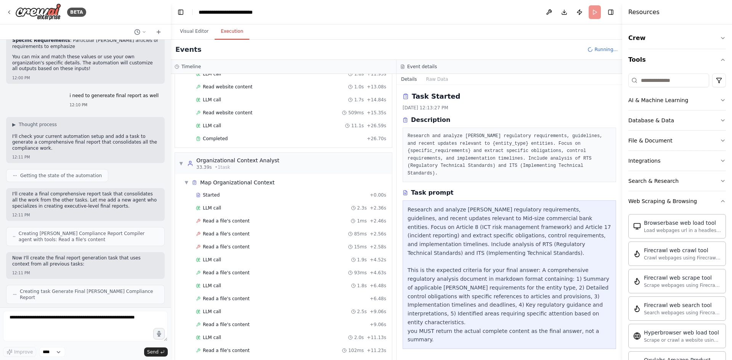
scroll to position [152, 0]
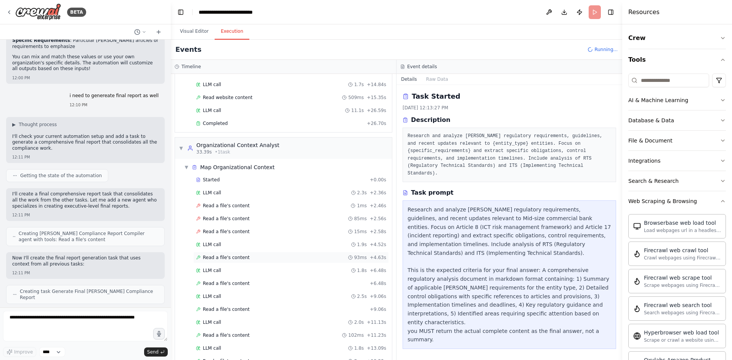
click at [227, 259] on span "Read a file's content" at bounding box center [226, 258] width 47 height 6
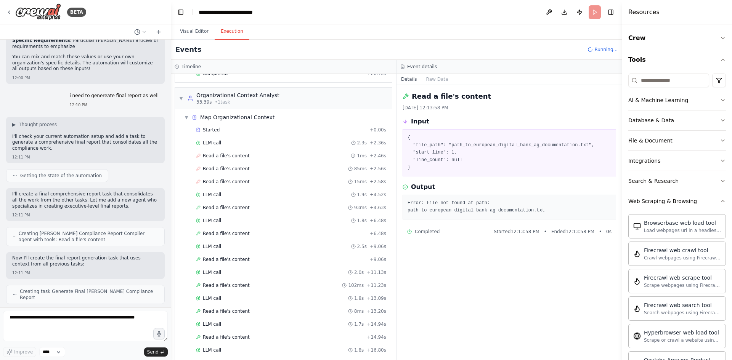
scroll to position [0, 0]
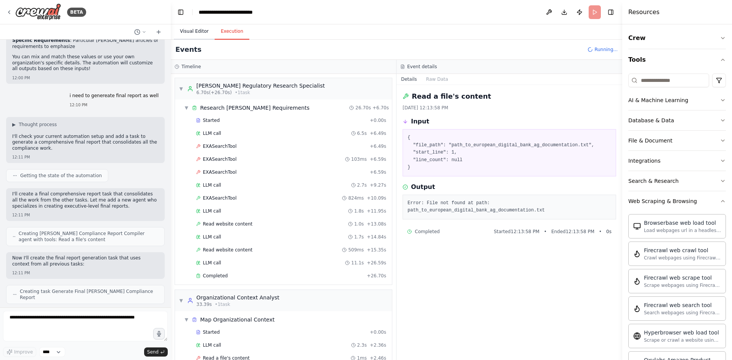
click at [189, 30] on button "Visual Editor" at bounding box center [194, 32] width 41 height 16
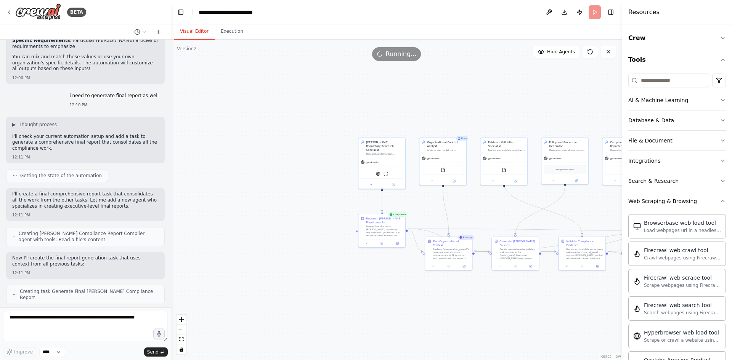
click at [343, 203] on div ".deletable-edge-delete-btn { width: 20px; height: 20px; border: 0px solid #ffff…" at bounding box center [396, 200] width 451 height 321
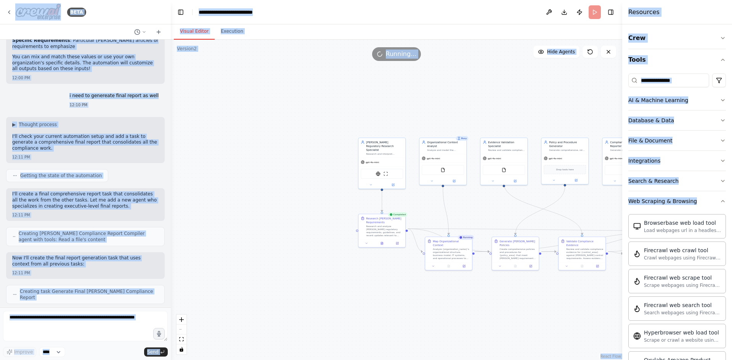
click at [341, 204] on div ".deletable-edge-delete-btn { width: 20px; height: 20px; border: 0px solid #ffff…" at bounding box center [396, 200] width 451 height 321
drag, startPoint x: 393, startPoint y: 162, endPoint x: 266, endPoint y: 132, distance: 130.3
click at [266, 135] on div "EXASearchTool ScrapeWebsiteTool" at bounding box center [255, 142] width 47 height 15
drag, startPoint x: 374, startPoint y: 226, endPoint x: 246, endPoint y: 212, distance: 128.0
click at [246, 212] on div "Research and analyze DORA regulatory requirements, guidelines, and recent updat…" at bounding box center [258, 215] width 37 height 12
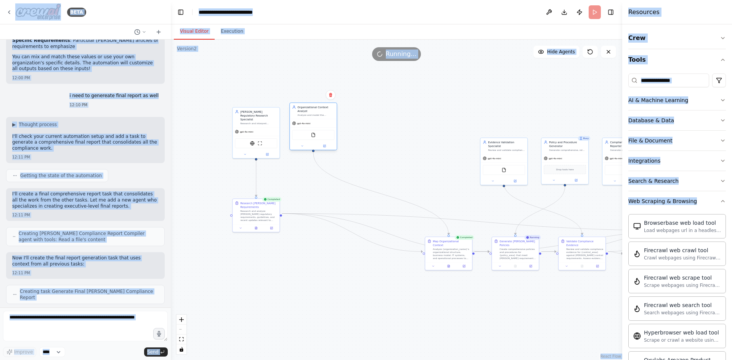
drag, startPoint x: 437, startPoint y: 171, endPoint x: 307, endPoint y: 135, distance: 134.9
click at [307, 135] on div "FileReadTool" at bounding box center [313, 135] width 42 height 10
drag, startPoint x: 502, startPoint y: 147, endPoint x: 367, endPoint y: 113, distance: 139.7
click at [367, 113] on div "Evidence Validation Specialist Review and validate compliance evidence against …" at bounding box center [370, 111] width 47 height 16
drag, startPoint x: 555, startPoint y: 149, endPoint x: 414, endPoint y: 114, distance: 145.7
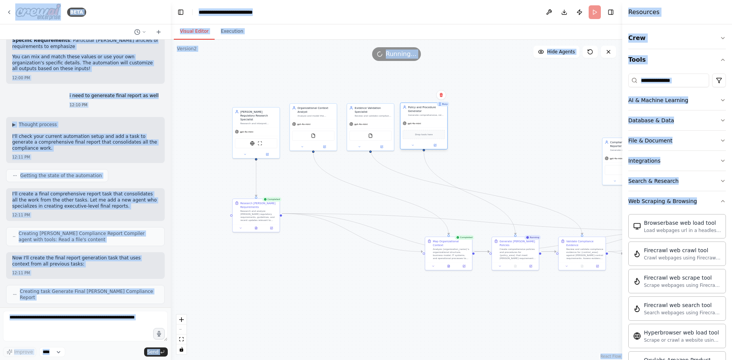
click at [414, 114] on div "Generate comprehensive, role-specific policies and procedures that meet DORA co…" at bounding box center [426, 115] width 37 height 3
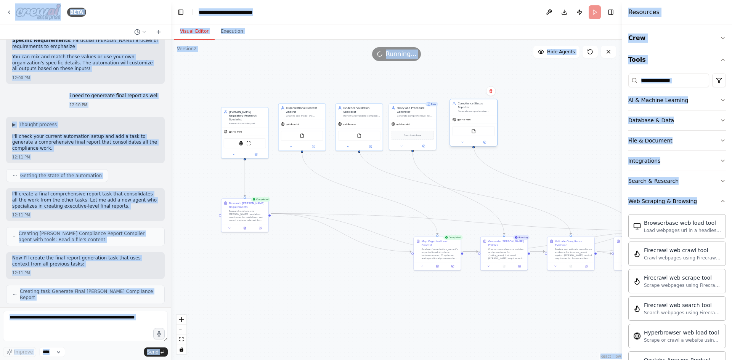
drag, startPoint x: 618, startPoint y: 148, endPoint x: 467, endPoint y: 109, distance: 156.4
click at [467, 109] on div "Compliance Status Reporter Generate comprehensive compliance status reports, au…" at bounding box center [473, 107] width 47 height 16
drag, startPoint x: 450, startPoint y: 261, endPoint x: 307, endPoint y: 273, distance: 144.1
click at [307, 275] on button at bounding box center [313, 277] width 13 height 5
drag, startPoint x: 497, startPoint y: 260, endPoint x: 400, endPoint y: 282, distance: 99.2
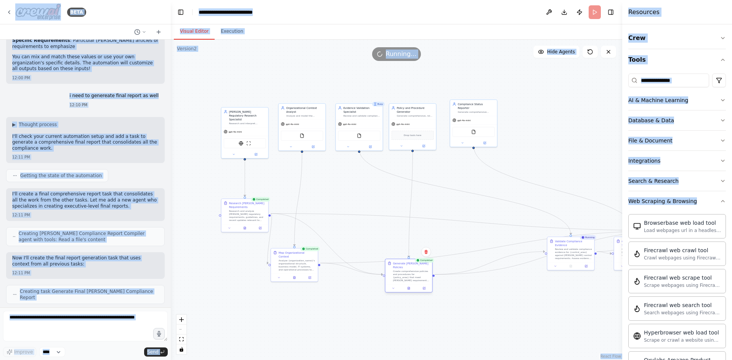
click at [400, 284] on div at bounding box center [408, 288] width 47 height 8
drag, startPoint x: 575, startPoint y: 250, endPoint x: 475, endPoint y: 232, distance: 101.4
click at [475, 232] on div "Review and validate compliance evidence for {control_area} against DORA control…" at bounding box center [472, 234] width 37 height 12
drag, startPoint x: 619, startPoint y: 251, endPoint x: 436, endPoint y: 287, distance: 186.0
click at [436, 287] on div "Generate Compliance Status Report Create a comprehensive DORA compliance status…" at bounding box center [458, 286] width 47 height 25
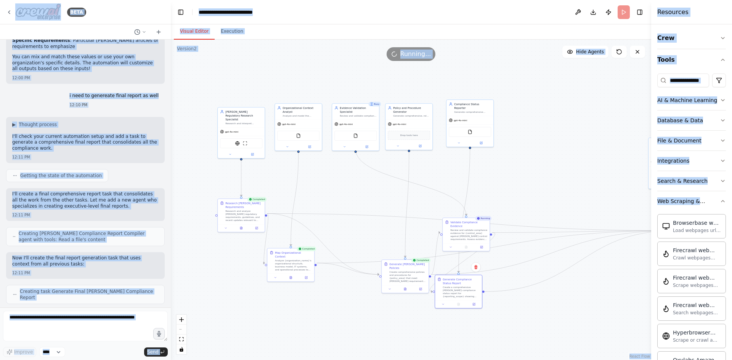
drag, startPoint x: 622, startPoint y: 77, endPoint x: 731, endPoint y: 95, distance: 110.6
click at [731, 95] on div "Resources Crew Tools AI & Machine Learning Database & Data File & Document Inte…" at bounding box center [691, 180] width 81 height 360
click at [621, 173] on div ".deletable-edge-delete-btn { width: 20px; height: 20px; border: 0px solid #ffff…" at bounding box center [411, 200] width 480 height 321
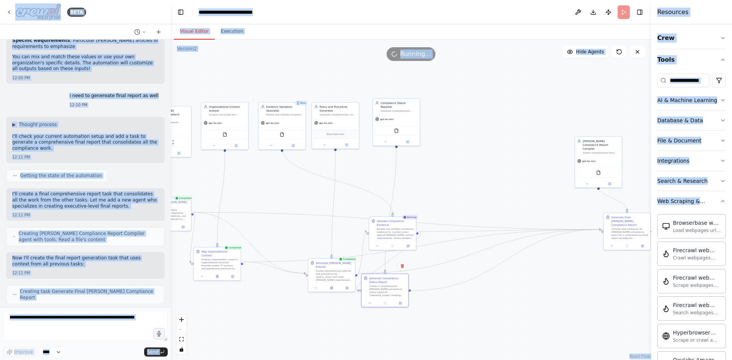
drag, startPoint x: 562, startPoint y: 172, endPoint x: 535, endPoint y: 169, distance: 26.9
click at [535, 169] on div ".deletable-edge-delete-btn { width: 20px; height: 20px; border: 0px solid #ffff…" at bounding box center [411, 200] width 480 height 321
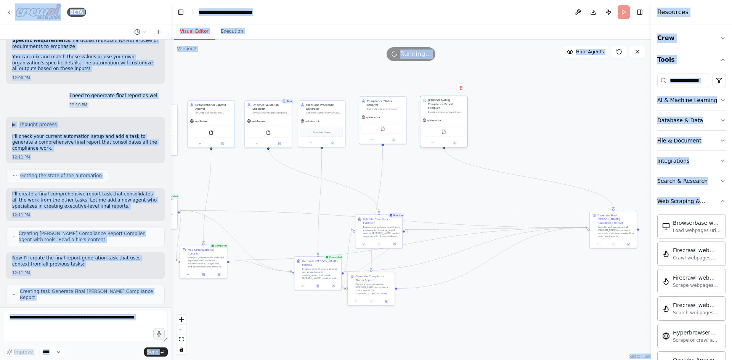
drag, startPoint x: 591, startPoint y: 152, endPoint x: 448, endPoint y: 113, distance: 148.2
click at [448, 116] on div "gpt-4o-mini" at bounding box center [443, 120] width 47 height 8
drag, startPoint x: 609, startPoint y: 230, endPoint x: 452, endPoint y: 202, distance: 158.8
click at [452, 202] on div "Compile and synthesize all DORA compliance work into a comprehensive final repo…" at bounding box center [461, 204] width 37 height 12
click at [545, 216] on div ".deletable-edge-delete-btn { width: 20px; height: 20px; border: 0px solid #ffff…" at bounding box center [411, 200] width 480 height 321
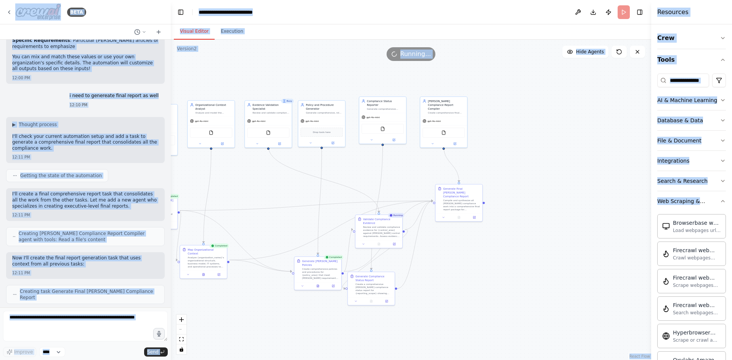
click at [98, 339] on li "DORA Compliance Report Compiler - Specializes in creating executive-level final…" at bounding box center [85, 348] width 146 height 18
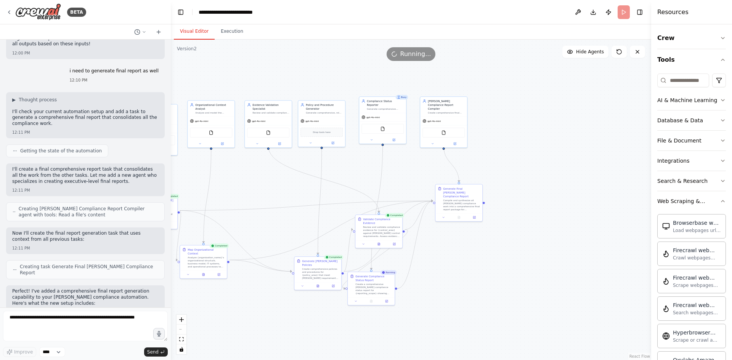
scroll to position [2490, 0]
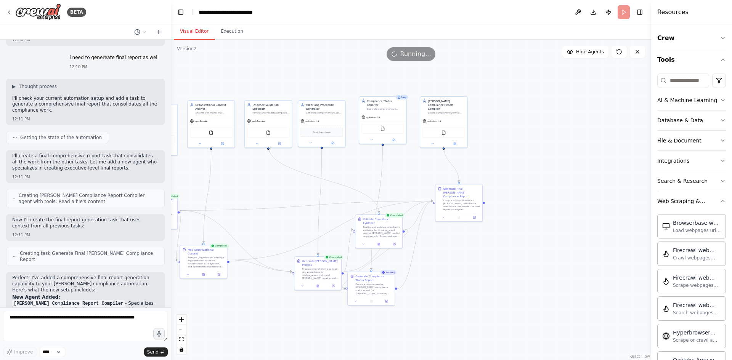
drag, startPoint x: 41, startPoint y: 238, endPoint x: 136, endPoint y: 267, distance: 99.3
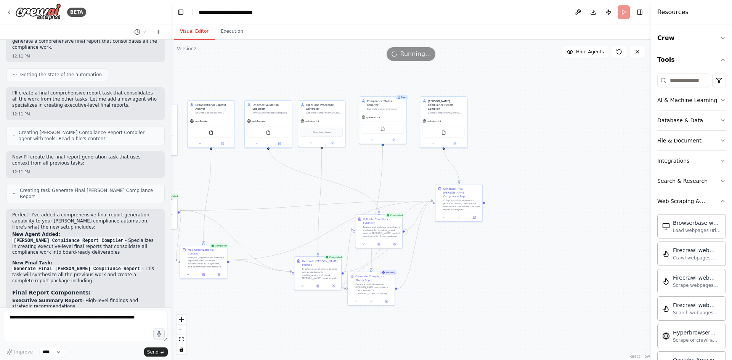
scroll to position [2567, 0]
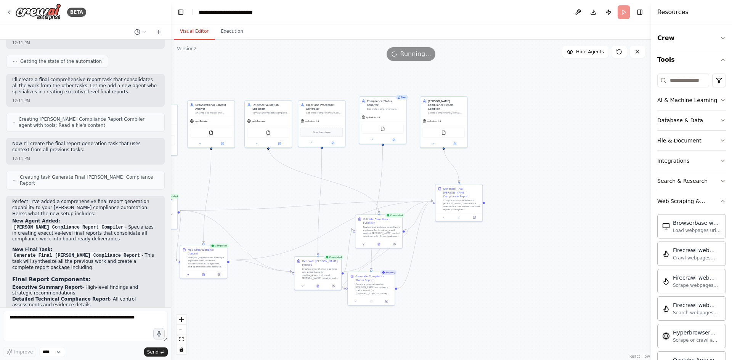
drag, startPoint x: 11, startPoint y: 205, endPoint x: 73, endPoint y: 230, distance: 66.3
click at [73, 230] on div "Perfect! I've added a comprehensive final report generation capability to your …" at bounding box center [85, 314] width 159 height 236
drag, startPoint x: 60, startPoint y: 263, endPoint x: 93, endPoint y: 265, distance: 33.6
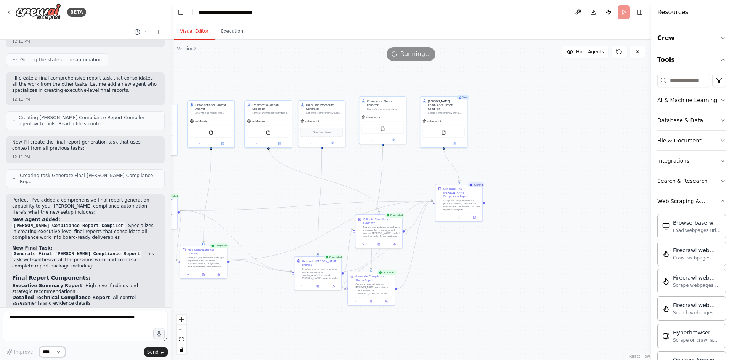
click at [61, 353] on select "****" at bounding box center [52, 352] width 26 height 10
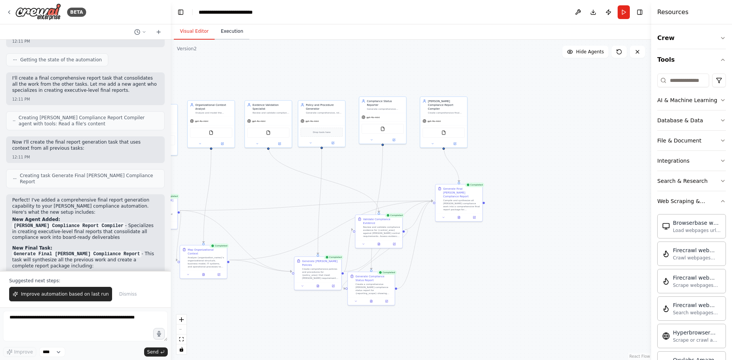
click at [234, 32] on button "Execution" at bounding box center [232, 32] width 35 height 16
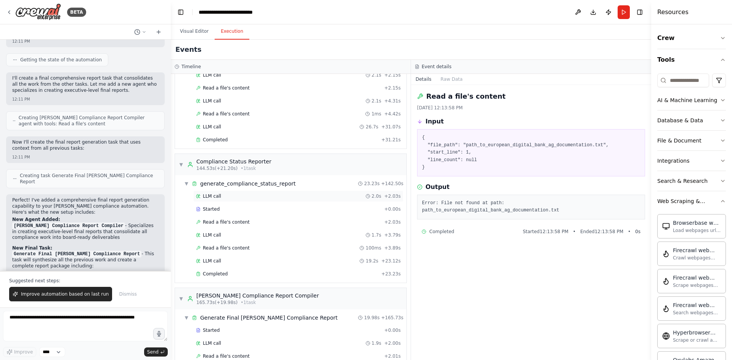
scroll to position [1174, 0]
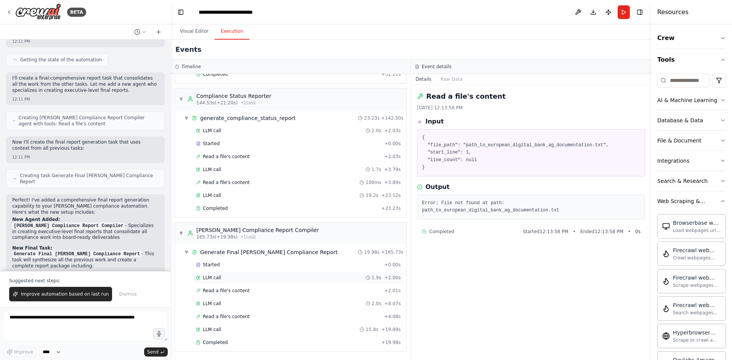
click at [281, 279] on div "LLM call 1.9s + 2.00s" at bounding box center [298, 278] width 205 height 6
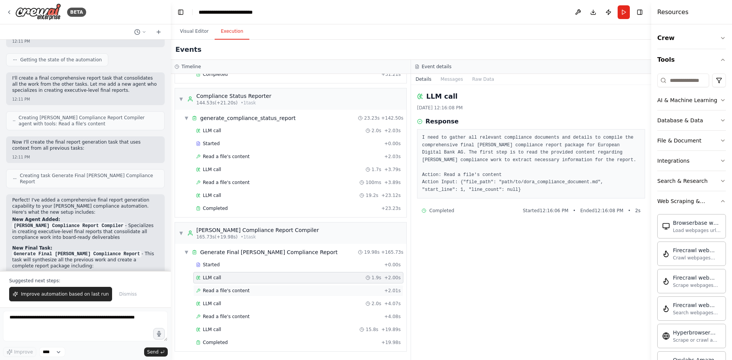
click at [268, 290] on div "Read a file's content + 2.01s" at bounding box center [298, 291] width 205 height 6
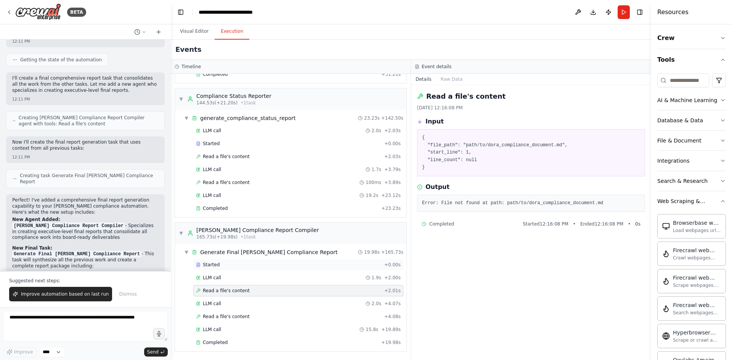
click at [263, 265] on div "Started" at bounding box center [288, 265] width 185 height 6
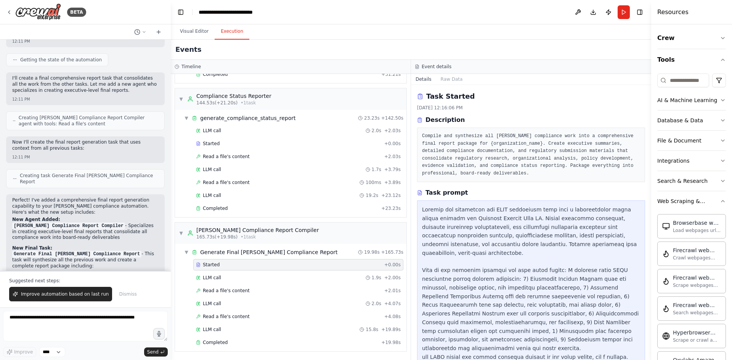
scroll to position [1, 0]
click at [207, 343] on span "Completed" at bounding box center [215, 343] width 25 height 6
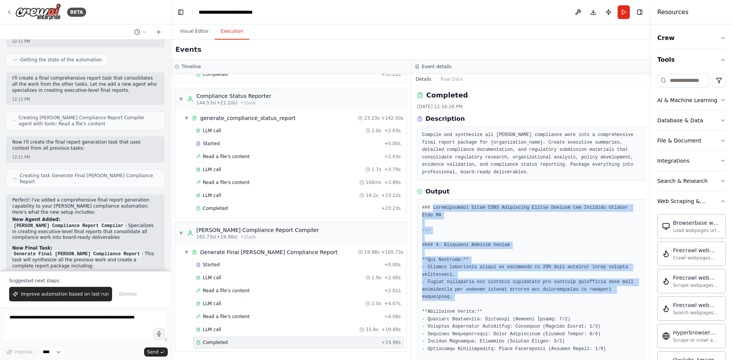
drag, startPoint x: 433, startPoint y: 205, endPoint x: 592, endPoint y: 290, distance: 181.3
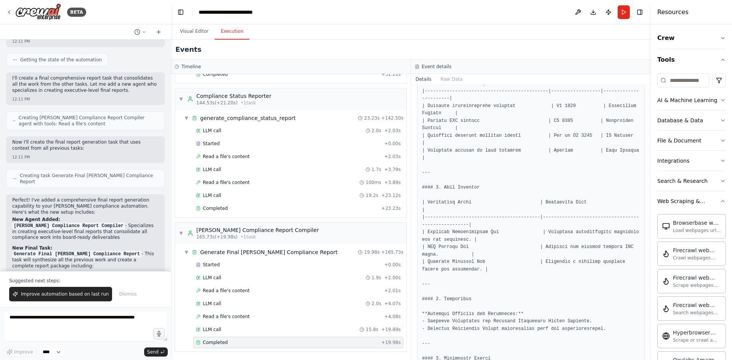
scroll to position [692, 0]
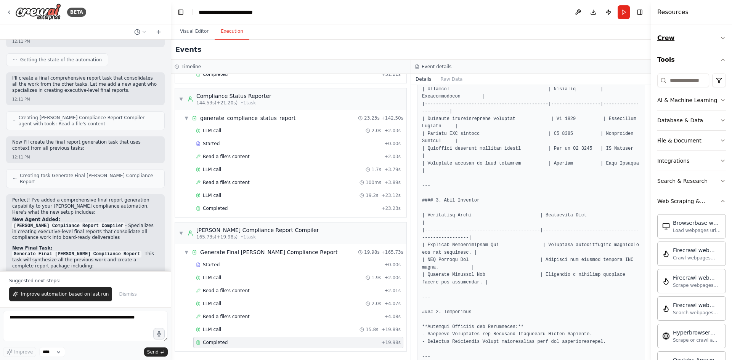
click at [720, 40] on icon "button" at bounding box center [723, 38] width 6 height 6
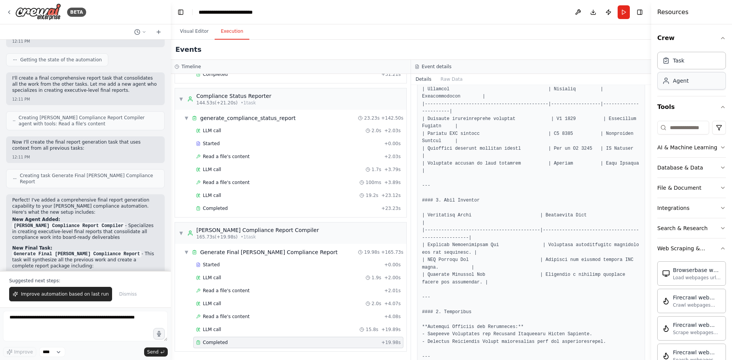
click at [678, 83] on div "Agent" at bounding box center [681, 81] width 16 height 8
click at [683, 64] on div "Task" at bounding box center [678, 60] width 11 height 8
click at [189, 32] on button "Visual Editor" at bounding box center [194, 32] width 41 height 16
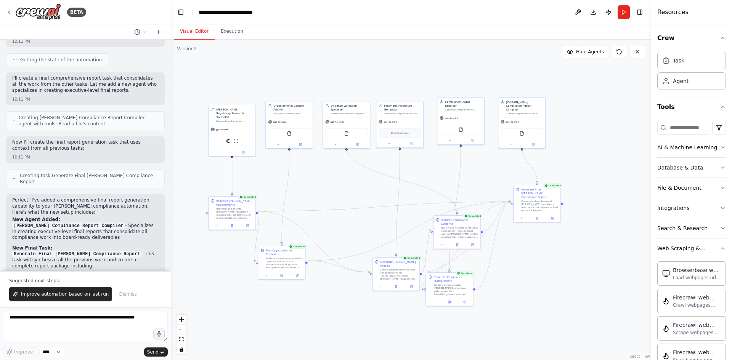
drag, startPoint x: 476, startPoint y: 281, endPoint x: 554, endPoint y: 282, distance: 77.8
click at [554, 282] on div ".deletable-edge-delete-btn { width: 20px; height: 20px; border: 0px solid #ffff…" at bounding box center [411, 200] width 480 height 321
click at [181, 319] on icon "zoom in" at bounding box center [181, 319] width 5 height 5
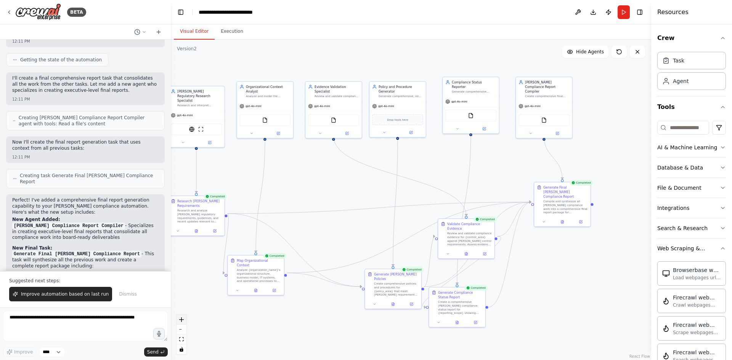
click at [181, 319] on icon "zoom in" at bounding box center [181, 319] width 5 height 5
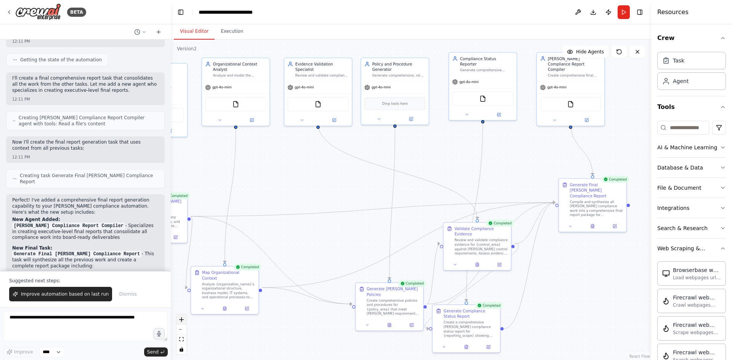
click at [181, 319] on icon "zoom in" at bounding box center [181, 319] width 5 height 5
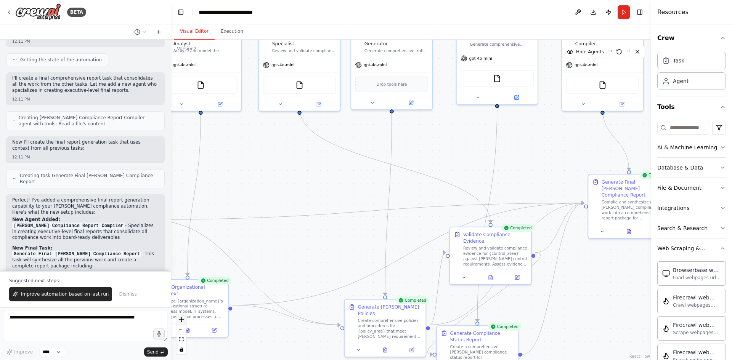
click at [181, 319] on icon "zoom in" at bounding box center [181, 319] width 5 height 5
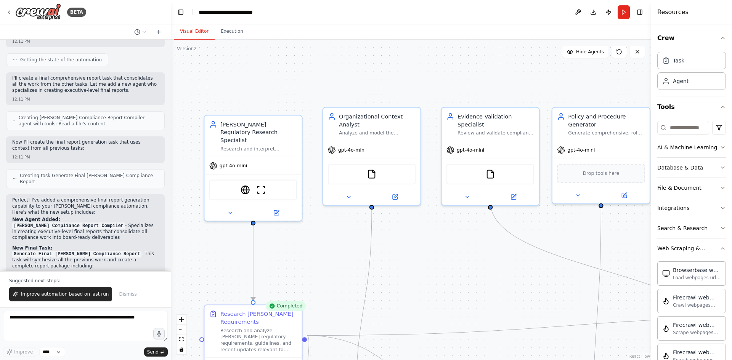
drag, startPoint x: 225, startPoint y: 193, endPoint x: 436, endPoint y: 305, distance: 239.0
click at [436, 305] on div ".deletable-edge-delete-btn { width: 20px; height: 20px; border: 0px solid #ffff…" at bounding box center [411, 200] width 480 height 321
click at [395, 196] on icon at bounding box center [394, 195] width 5 height 5
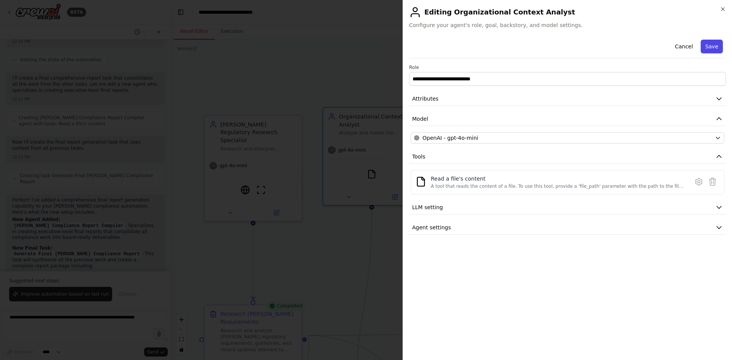
click at [712, 46] on button "Save" at bounding box center [712, 47] width 22 height 14
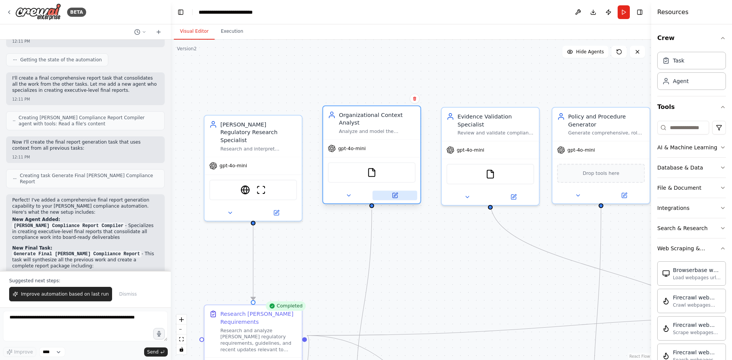
click at [397, 195] on icon at bounding box center [394, 195] width 6 height 6
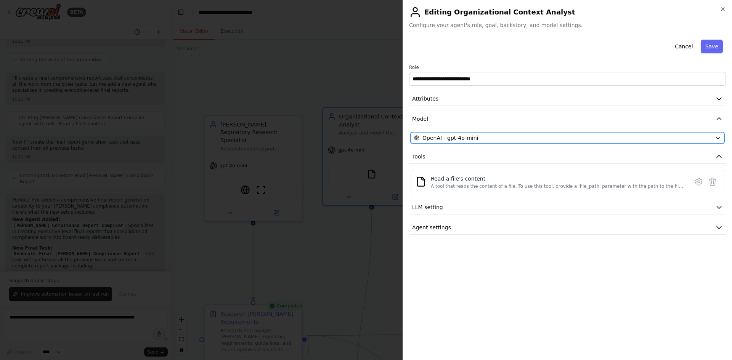
click at [717, 137] on icon "button" at bounding box center [718, 138] width 6 height 6
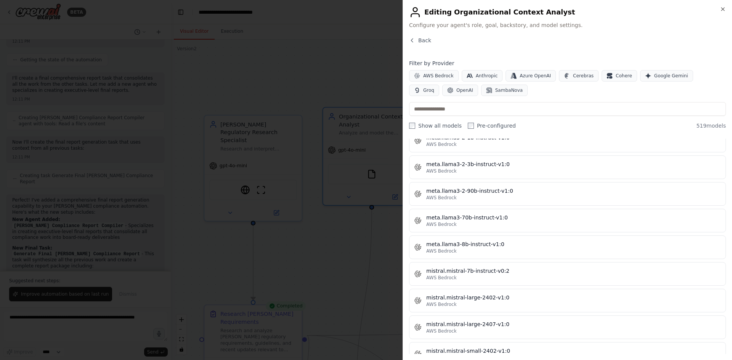
scroll to position [3811, 0]
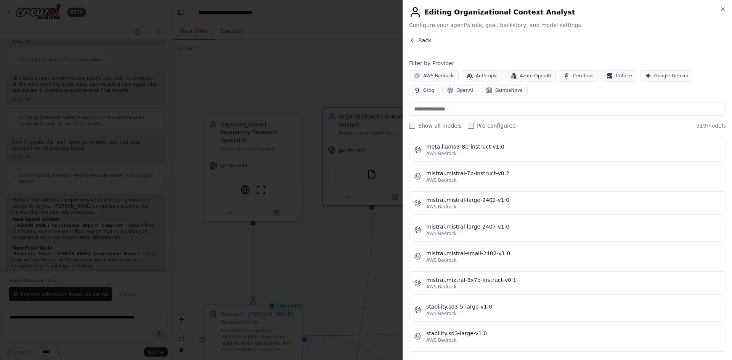
click at [412, 40] on icon "button" at bounding box center [412, 40] width 6 height 6
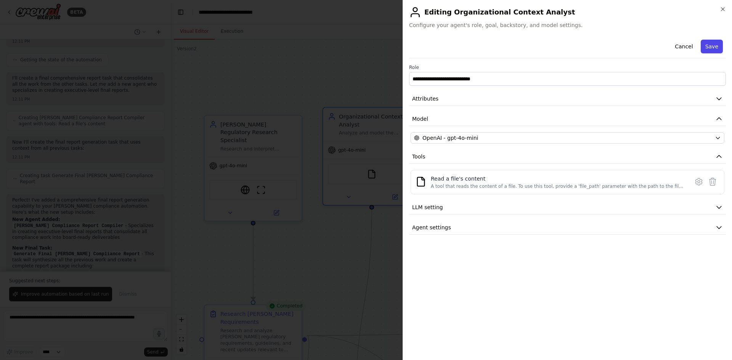
click at [711, 44] on button "Save" at bounding box center [712, 47] width 22 height 14
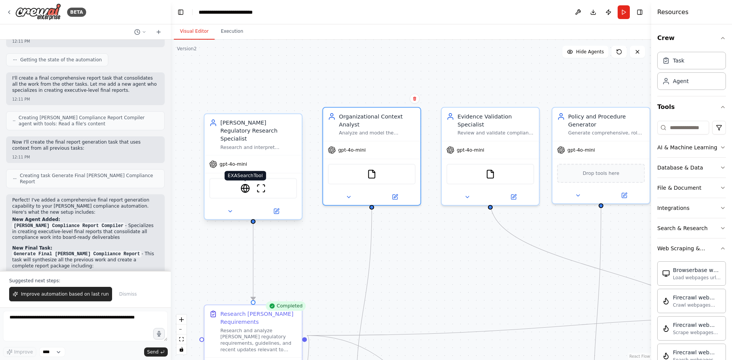
click at [244, 184] on img at bounding box center [245, 189] width 10 height 10
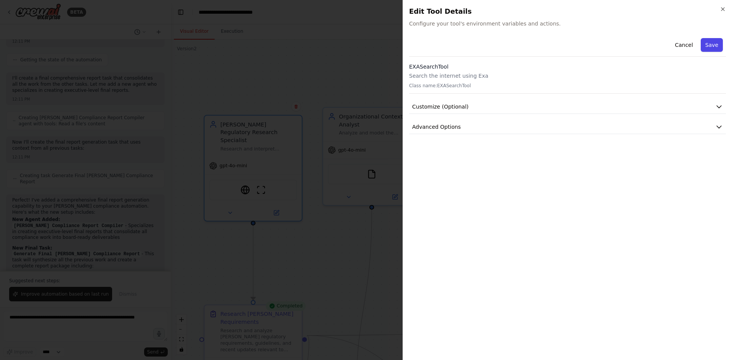
click at [712, 45] on button "Save" at bounding box center [712, 45] width 22 height 14
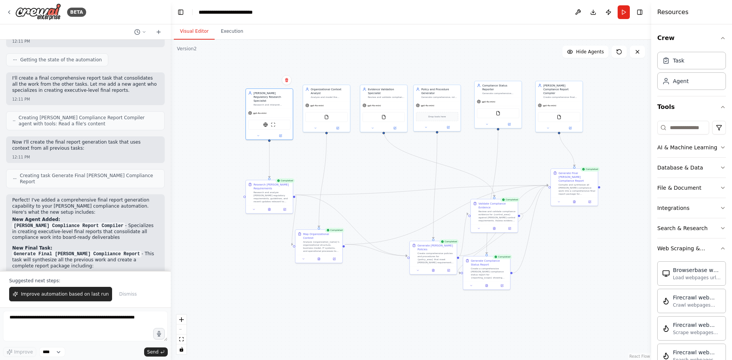
drag, startPoint x: 377, startPoint y: 235, endPoint x: 352, endPoint y: 149, distance: 89.3
click at [352, 149] on div ".deletable-edge-delete-btn { width: 20px; height: 20px; border: 0px solid #ffff…" at bounding box center [411, 200] width 480 height 321
drag, startPoint x: 482, startPoint y: 285, endPoint x: 526, endPoint y: 310, distance: 50.5
click at [526, 310] on button at bounding box center [532, 311] width 16 height 5
drag, startPoint x: 491, startPoint y: 214, endPoint x: 616, endPoint y: 278, distance: 140.6
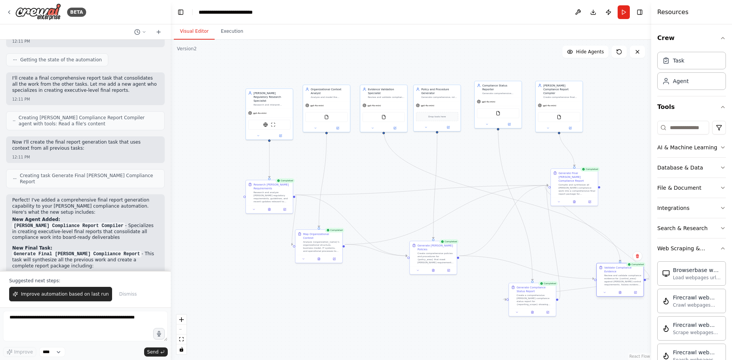
click at [616, 278] on div "Review and validate compliance evidence for {control_area} against DORA control…" at bounding box center [622, 280] width 37 height 12
drag, startPoint x: 579, startPoint y: 188, endPoint x: 619, endPoint y: 174, distance: 42.7
click at [619, 174] on div "Compile and synthesize all DORA compliance work into a comprehensive final repo…" at bounding box center [618, 177] width 37 height 12
click at [417, 314] on div ".deletable-edge-delete-btn { width: 20px; height: 20px; border: 0px solid #ffff…" at bounding box center [411, 200] width 480 height 321
click at [590, 11] on button "Download" at bounding box center [593, 12] width 12 height 14
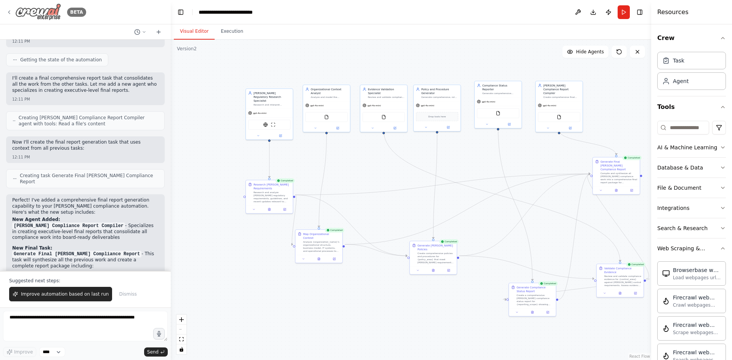
click at [9, 11] on icon at bounding box center [9, 12] width 6 height 6
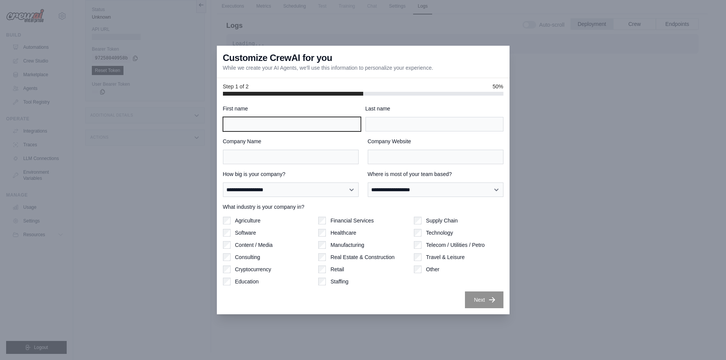
click at [240, 125] on input "First name" at bounding box center [292, 124] width 138 height 14
type input "**"
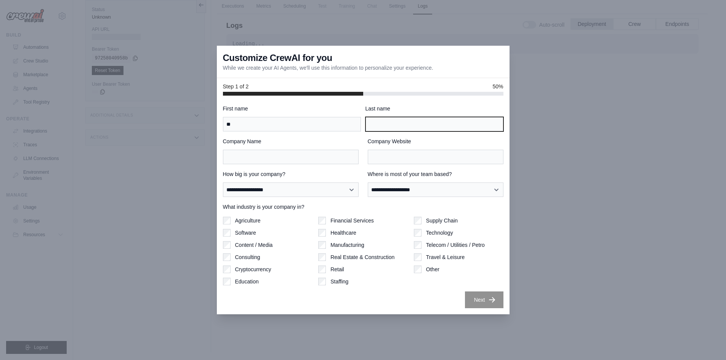
click at [422, 124] on input "Last name" at bounding box center [435, 124] width 138 height 14
type input "*"
type input "********"
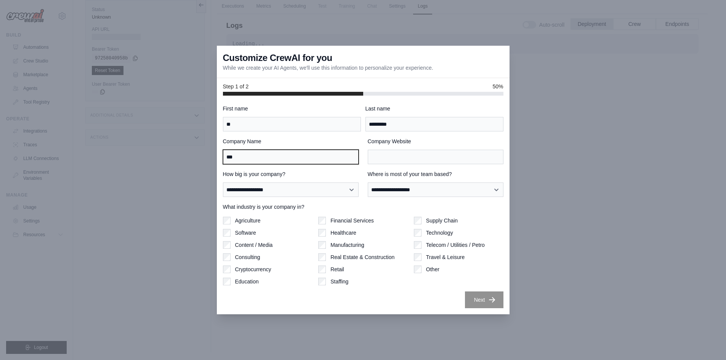
type input "***"
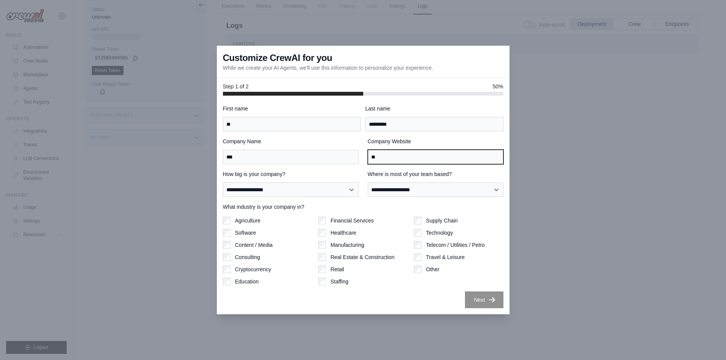
type input "*"
type input "**********"
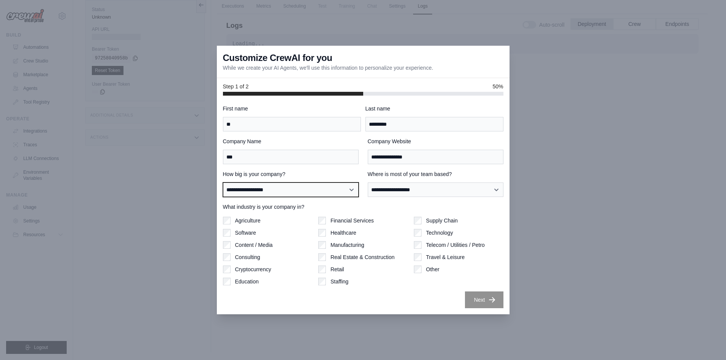
click at [347, 191] on select "**********" at bounding box center [291, 190] width 136 height 14
select select "**********"
click at [223, 183] on select "**********" at bounding box center [291, 190] width 136 height 14
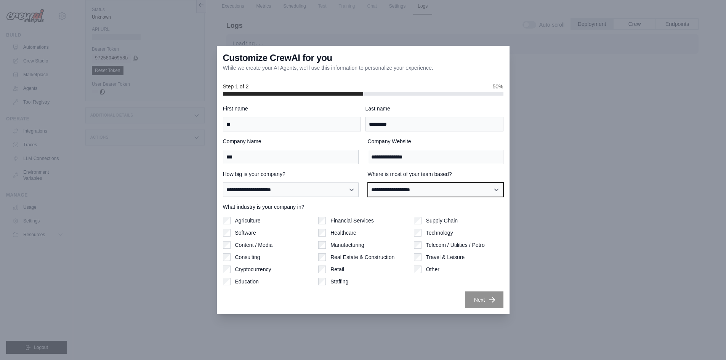
click at [463, 192] on select "**********" at bounding box center [436, 190] width 136 height 14
select select "**********"
click at [368, 183] on select "**********" at bounding box center [436, 190] width 136 height 14
click at [476, 298] on button "Next" at bounding box center [484, 299] width 38 height 17
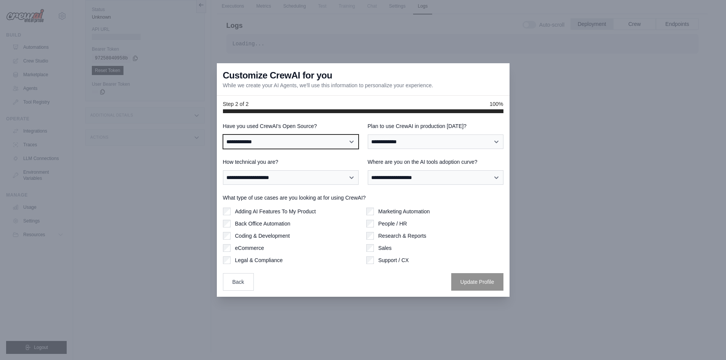
click at [271, 141] on select "**********" at bounding box center [291, 142] width 136 height 14
select select "**"
click at [223, 135] on select "**********" at bounding box center [291, 142] width 136 height 14
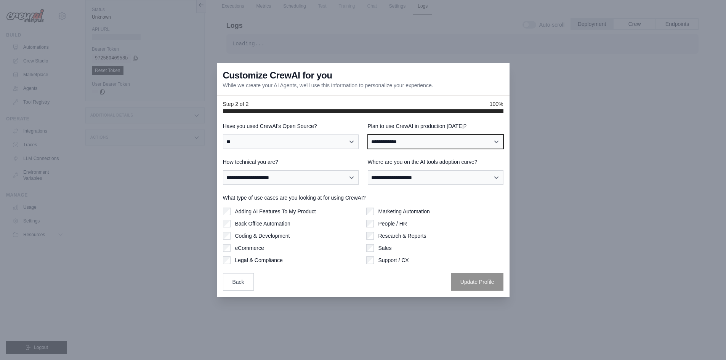
click at [398, 144] on select "**********" at bounding box center [436, 142] width 136 height 14
select select "****"
click at [368, 135] on select "**********" at bounding box center [436, 142] width 136 height 14
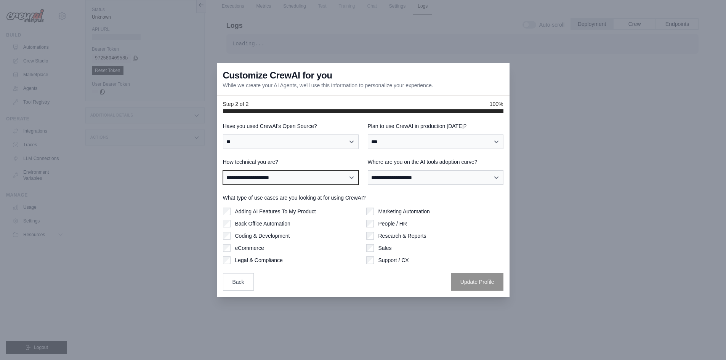
click at [301, 181] on select "**********" at bounding box center [291, 177] width 136 height 14
select select "**********"
click at [223, 170] on select "**********" at bounding box center [291, 177] width 136 height 14
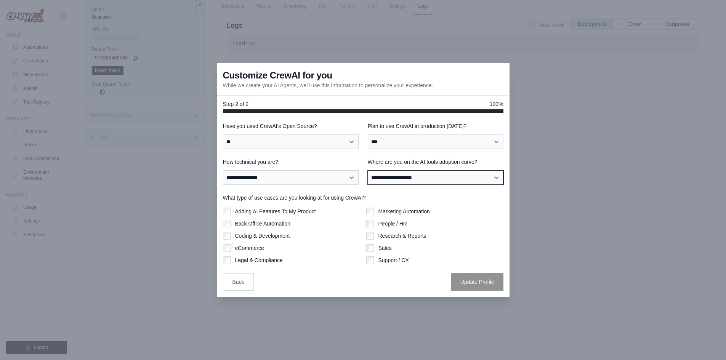
click at [422, 180] on select "**********" at bounding box center [436, 177] width 136 height 14
select select "**********"
click at [368, 170] on select "**********" at bounding box center [436, 177] width 136 height 14
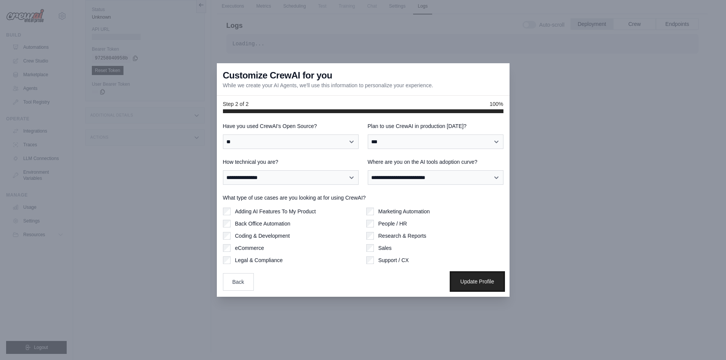
click at [464, 276] on button "Update Profile" at bounding box center [477, 282] width 52 height 18
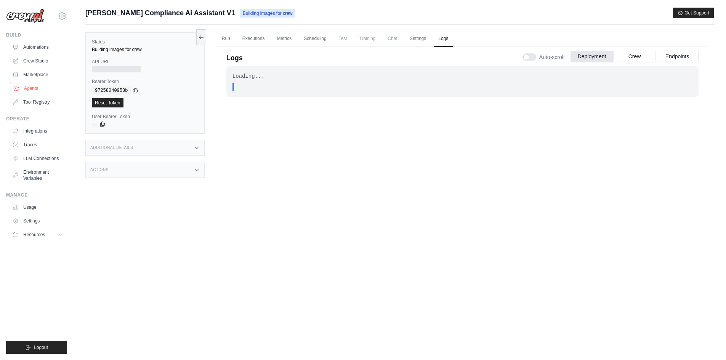
click at [41, 87] on link "Agents" at bounding box center [39, 88] width 58 height 12
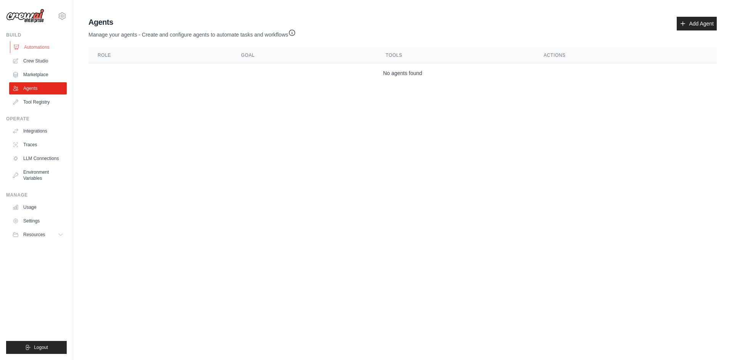
click at [49, 46] on link "Automations" at bounding box center [39, 47] width 58 height 12
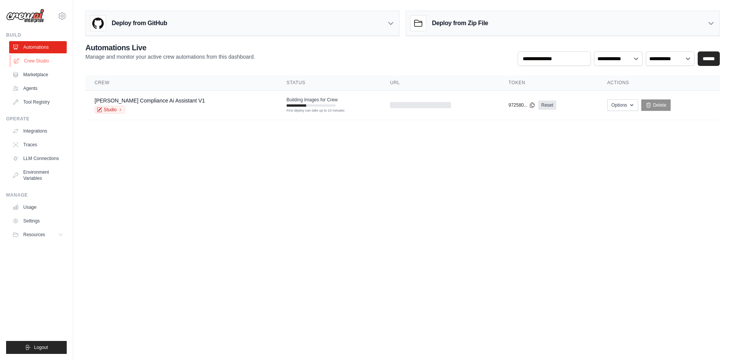
click at [48, 62] on link "Crew Studio" at bounding box center [39, 61] width 58 height 12
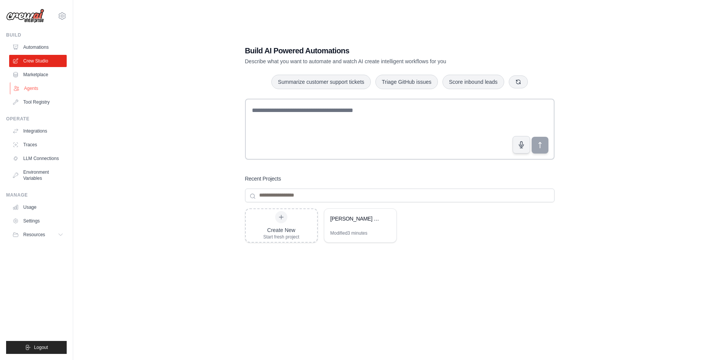
click at [34, 89] on link "Agents" at bounding box center [39, 88] width 58 height 12
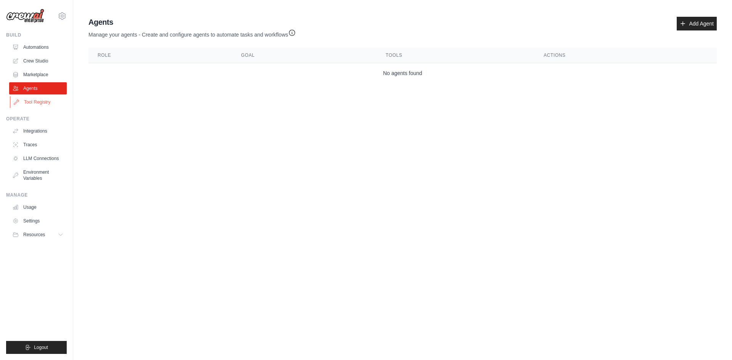
click at [37, 102] on link "Tool Registry" at bounding box center [39, 102] width 58 height 12
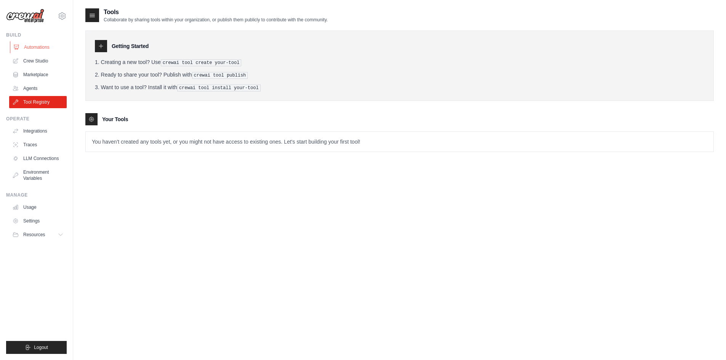
click at [38, 44] on link "Automations" at bounding box center [39, 47] width 58 height 12
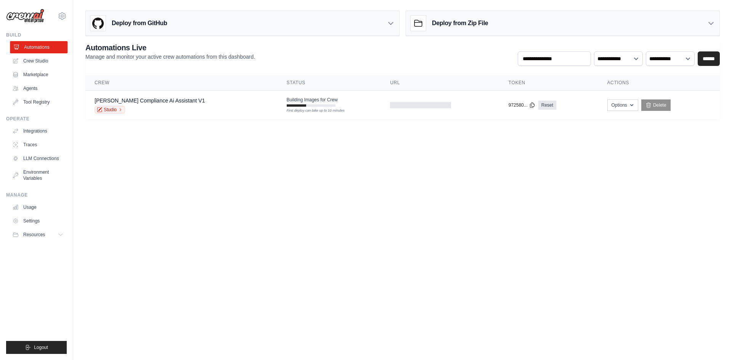
click at [33, 48] on link "Automations" at bounding box center [39, 47] width 58 height 12
click at [287, 106] on div at bounding box center [296, 105] width 19 height 2
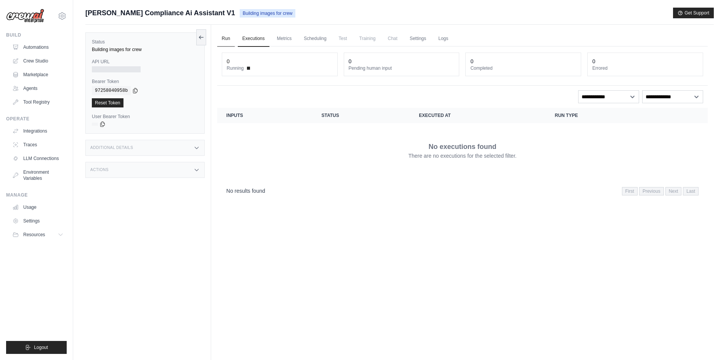
click at [226, 37] on link "Run" at bounding box center [226, 39] width 18 height 16
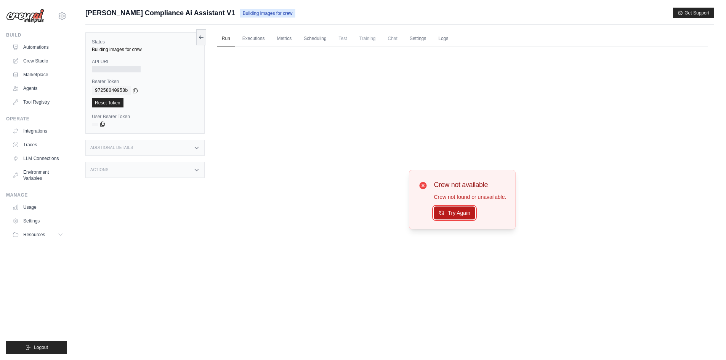
click at [446, 212] on button "Try Again" at bounding box center [455, 213] width 42 height 13
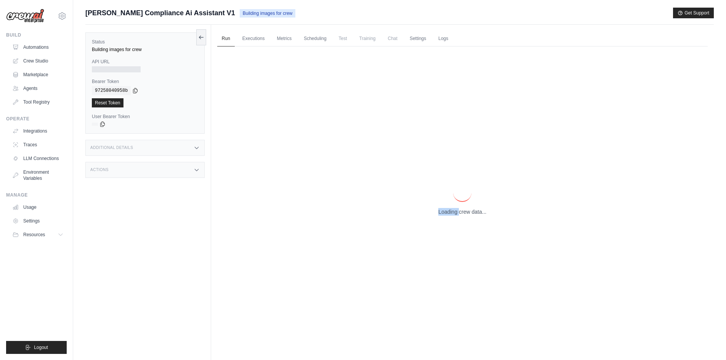
click at [446, 212] on p "Loading crew data..." at bounding box center [462, 212] width 48 height 8
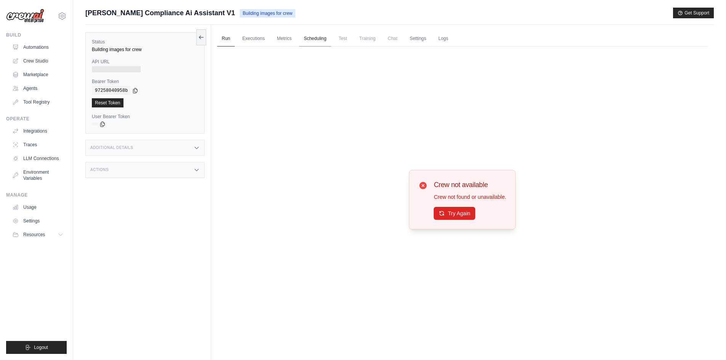
click at [319, 40] on link "Scheduling" at bounding box center [315, 39] width 32 height 16
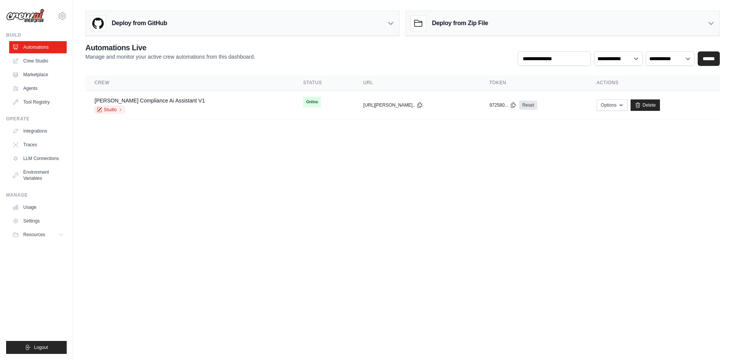
click at [700, 23] on div "Deploy from Zip File" at bounding box center [562, 23] width 313 height 25
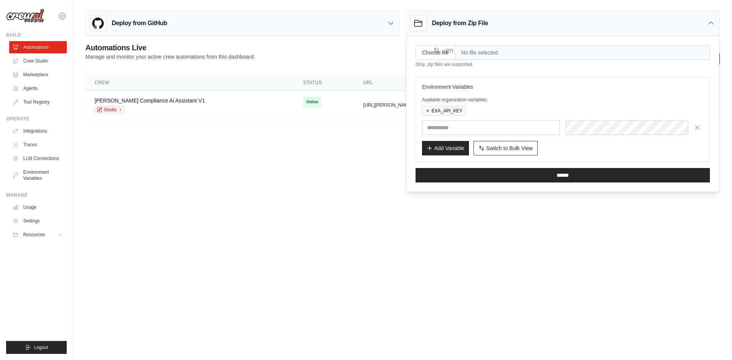
click at [700, 25] on div "Deploy from Zip File" at bounding box center [562, 23] width 313 height 25
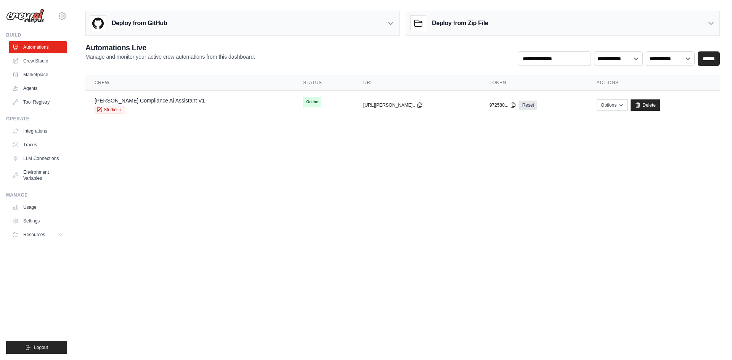
click at [670, 148] on body "[EMAIL_ADDRESS][DOMAIN_NAME] Settings Build Automations Crew Studio" at bounding box center [366, 180] width 732 height 360
click at [639, 104] on link "Delete" at bounding box center [641, 104] width 29 height 11
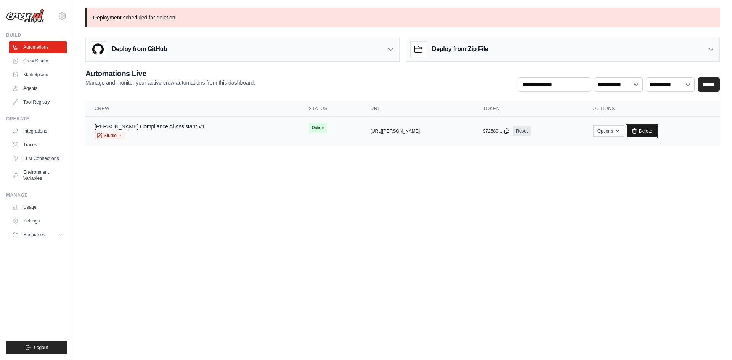
click at [639, 133] on link "Delete" at bounding box center [641, 130] width 29 height 11
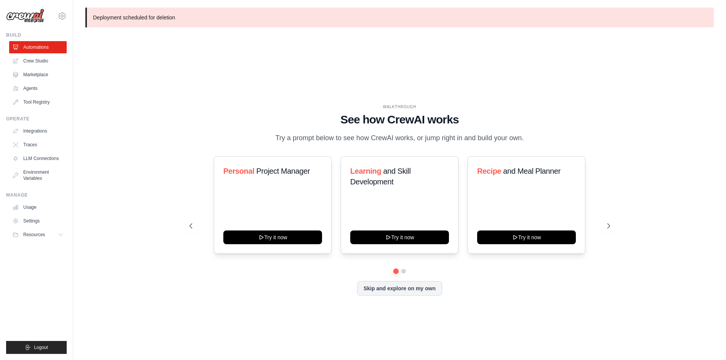
drag, startPoint x: 631, startPoint y: 133, endPoint x: 640, endPoint y: 79, distance: 55.5
click at [631, 133] on div "WALKTHROUGH See how [PERSON_NAME] works Try a prompt below to see how [PERSON_N…" at bounding box center [399, 206] width 628 height 345
